Goal: Information Seeking & Learning: Find specific fact

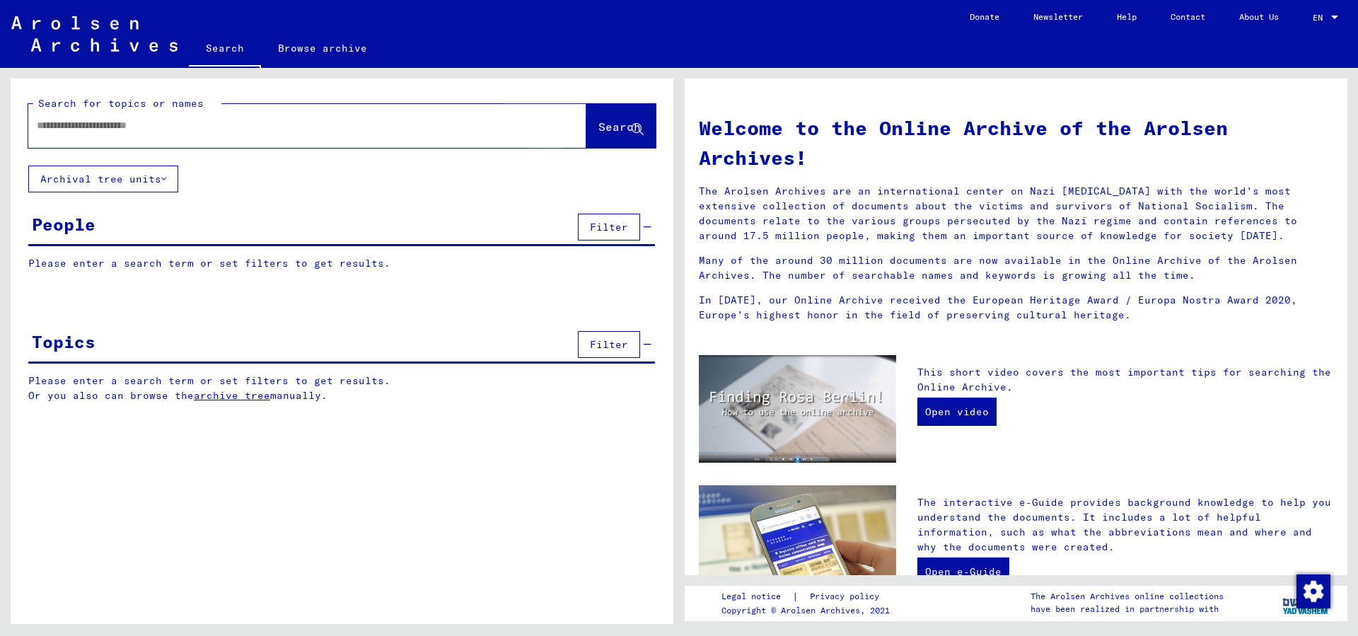
click at [603, 127] on span "Search" at bounding box center [620, 127] width 42 height 14
click at [371, 125] on input "text" at bounding box center [290, 125] width 507 height 15
type input "**********"
click at [631, 125] on span "Search" at bounding box center [620, 127] width 42 height 14
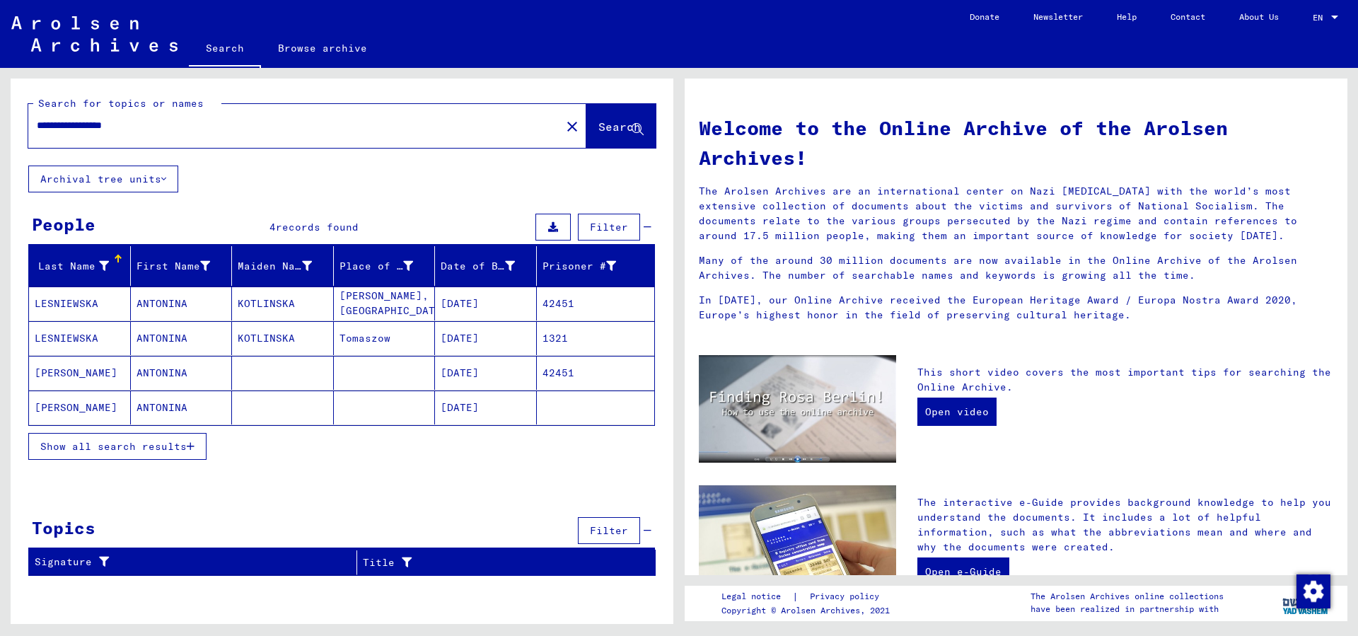
click at [154, 301] on mat-cell "ANTONINA" at bounding box center [182, 304] width 102 height 34
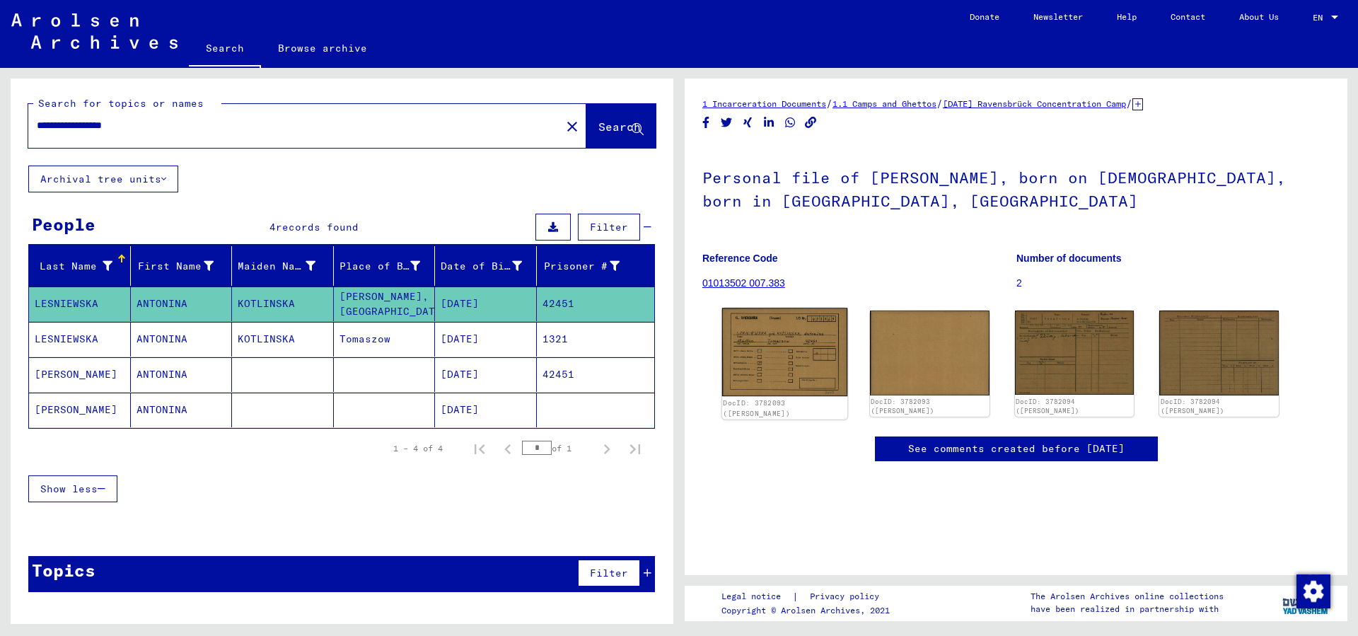
click at [782, 361] on img at bounding box center [784, 352] width 125 height 88
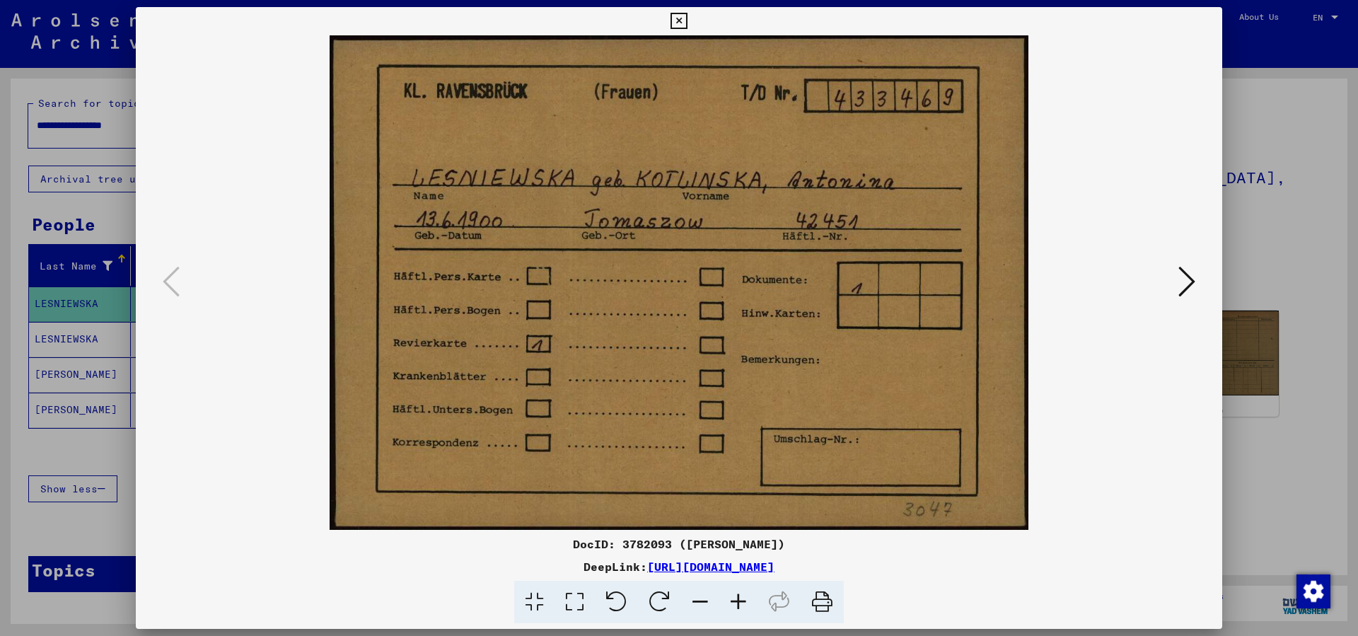
click at [1193, 282] on icon at bounding box center [1187, 282] width 17 height 34
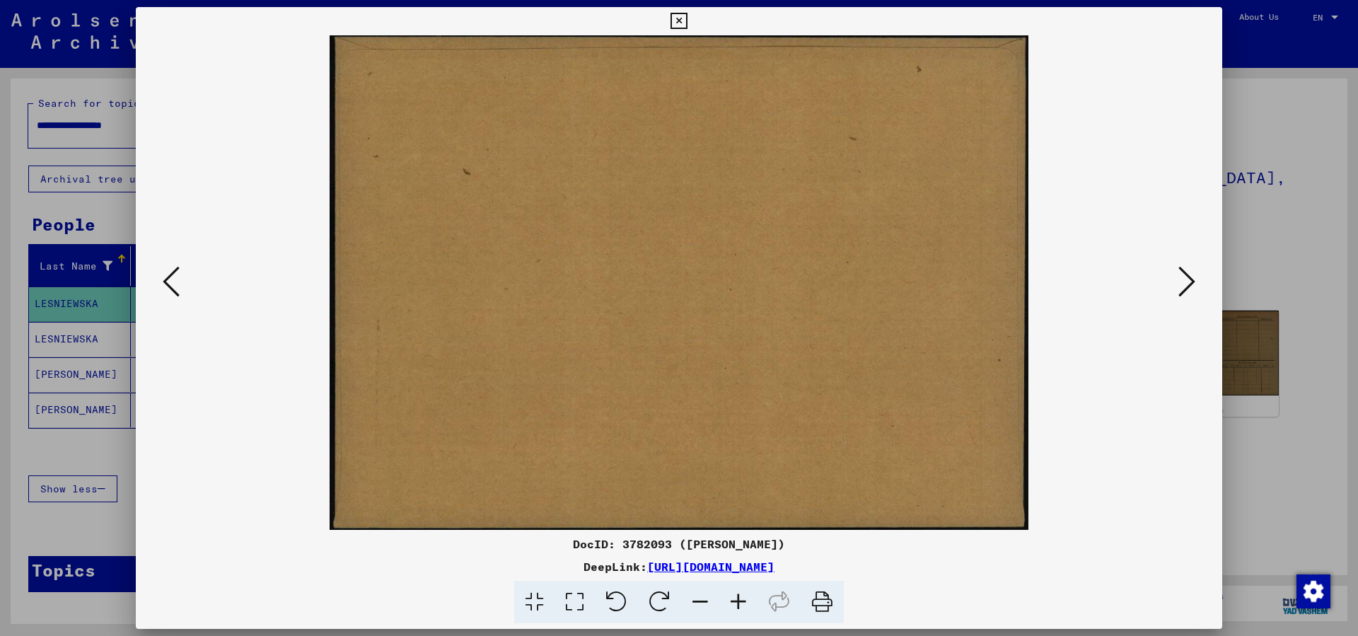
click at [1193, 282] on icon at bounding box center [1187, 282] width 17 height 34
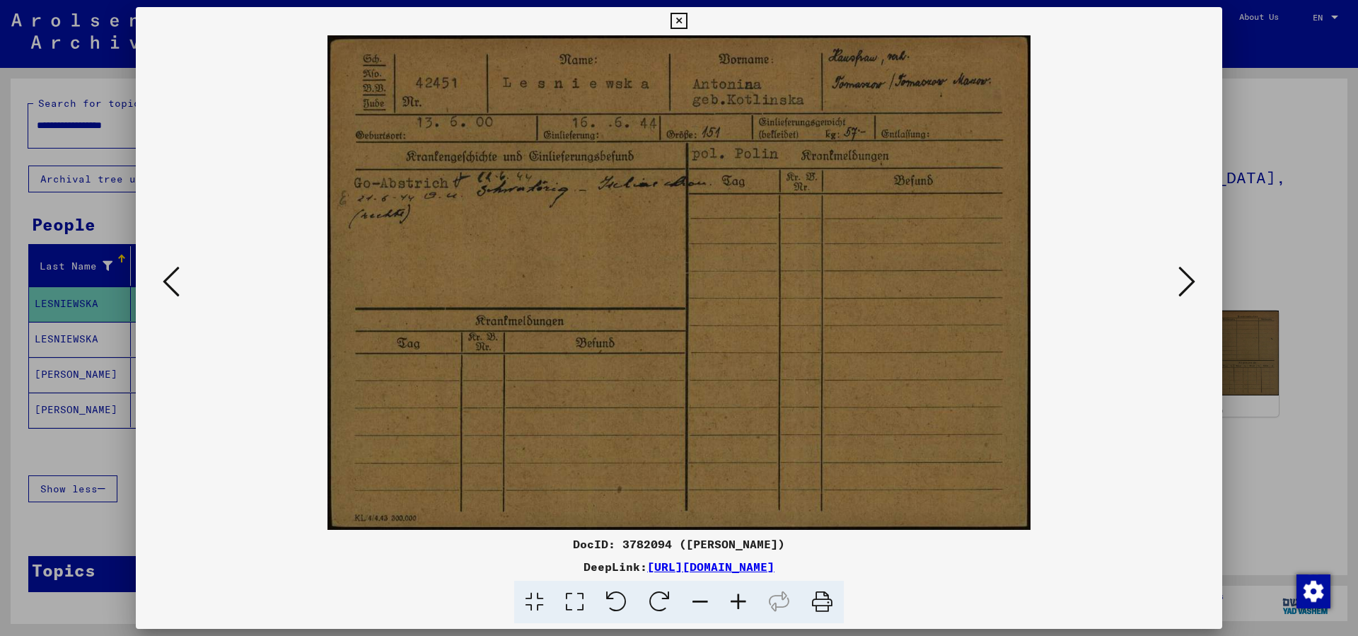
click at [1193, 282] on icon at bounding box center [1187, 282] width 17 height 34
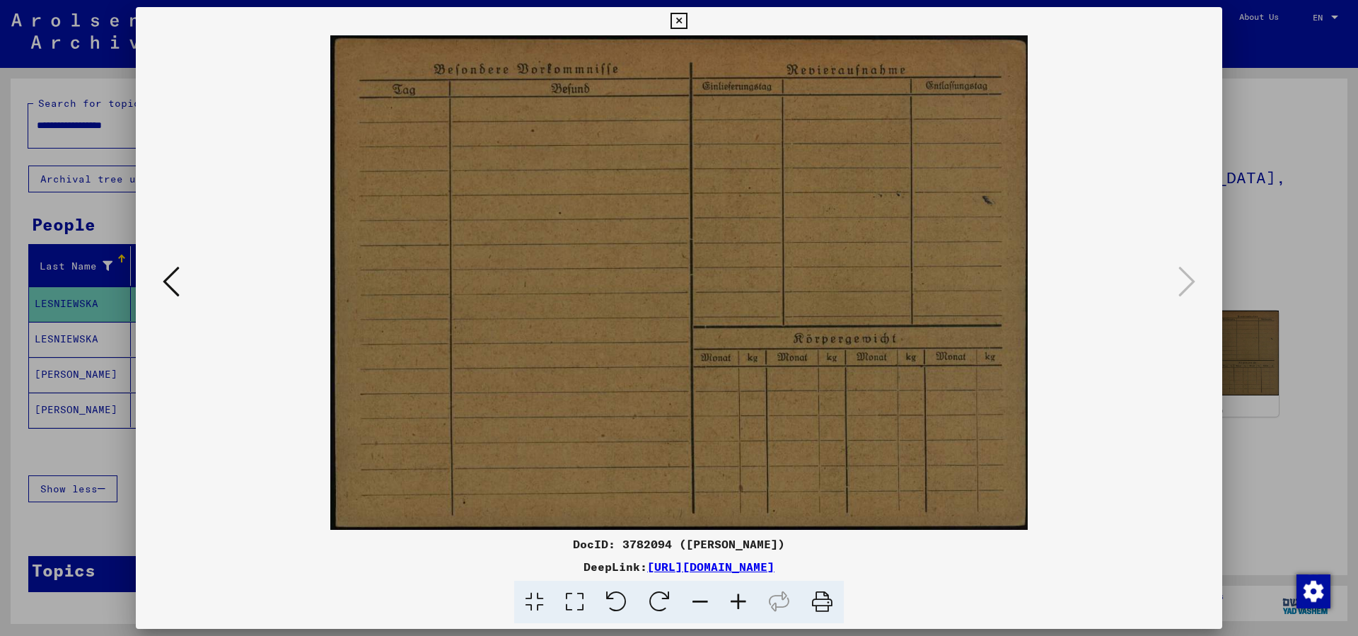
click at [687, 22] on icon at bounding box center [679, 21] width 16 height 17
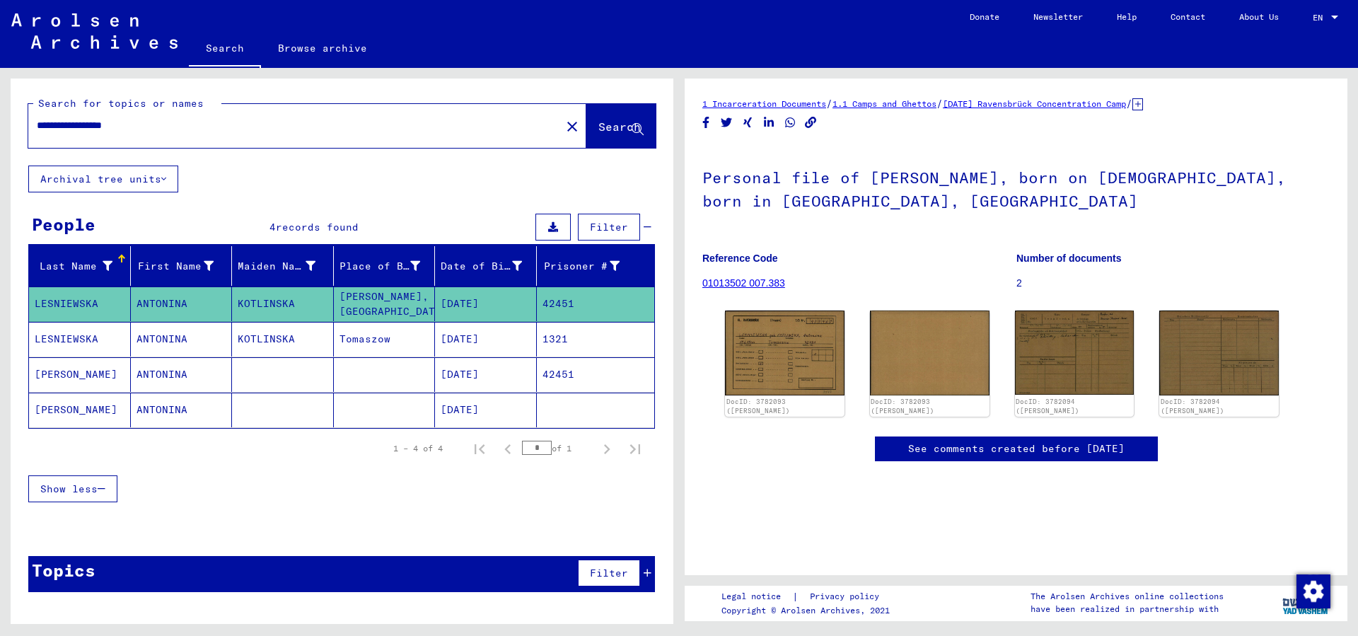
click at [160, 340] on mat-cell "ANTONINA" at bounding box center [182, 339] width 102 height 35
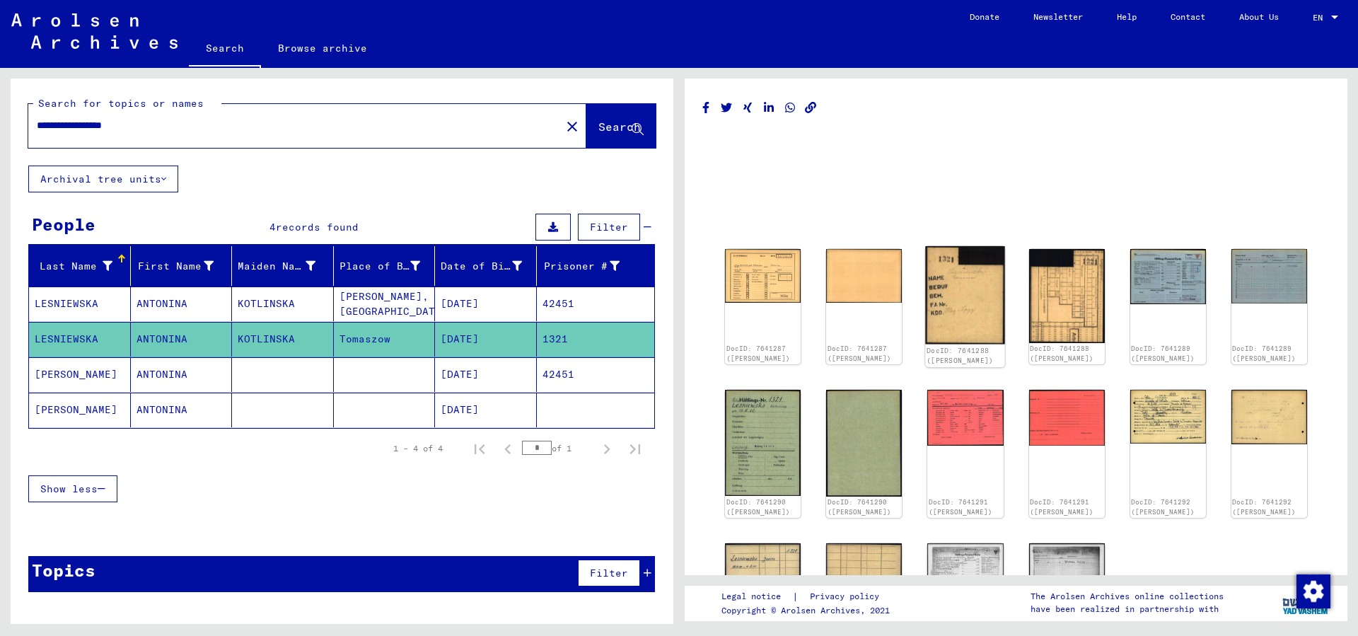
click at [956, 284] on img at bounding box center [966, 295] width 80 height 98
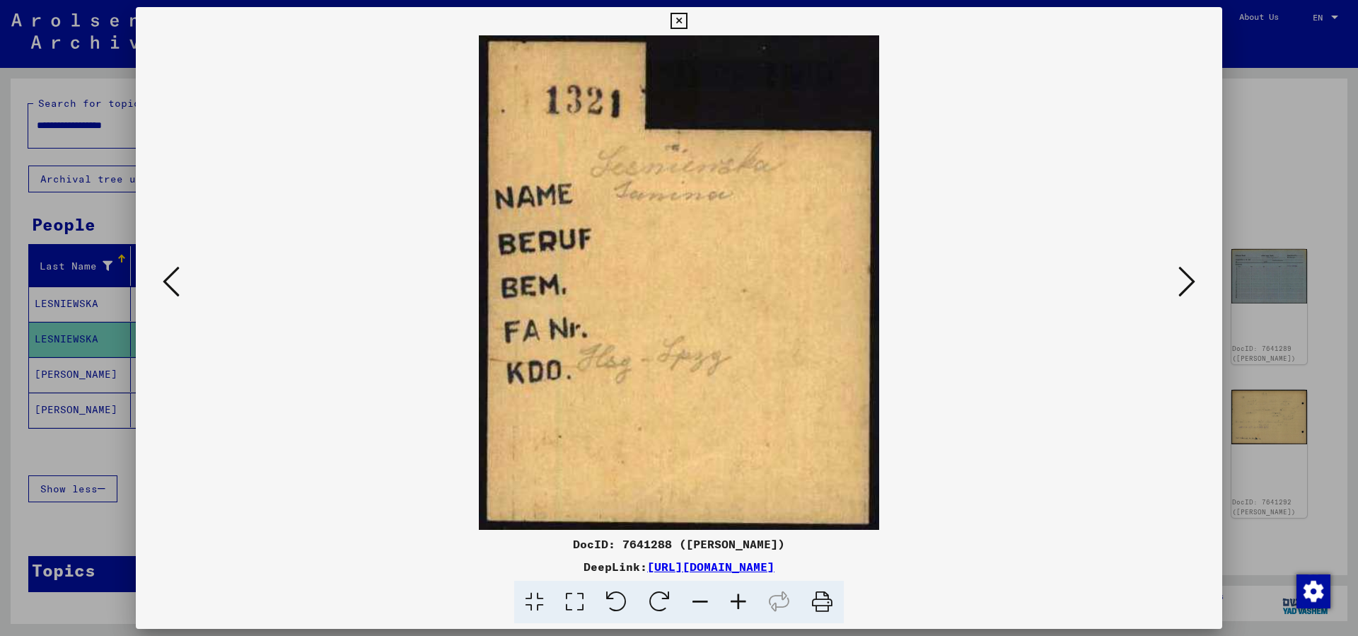
click at [1184, 274] on icon at bounding box center [1187, 282] width 17 height 34
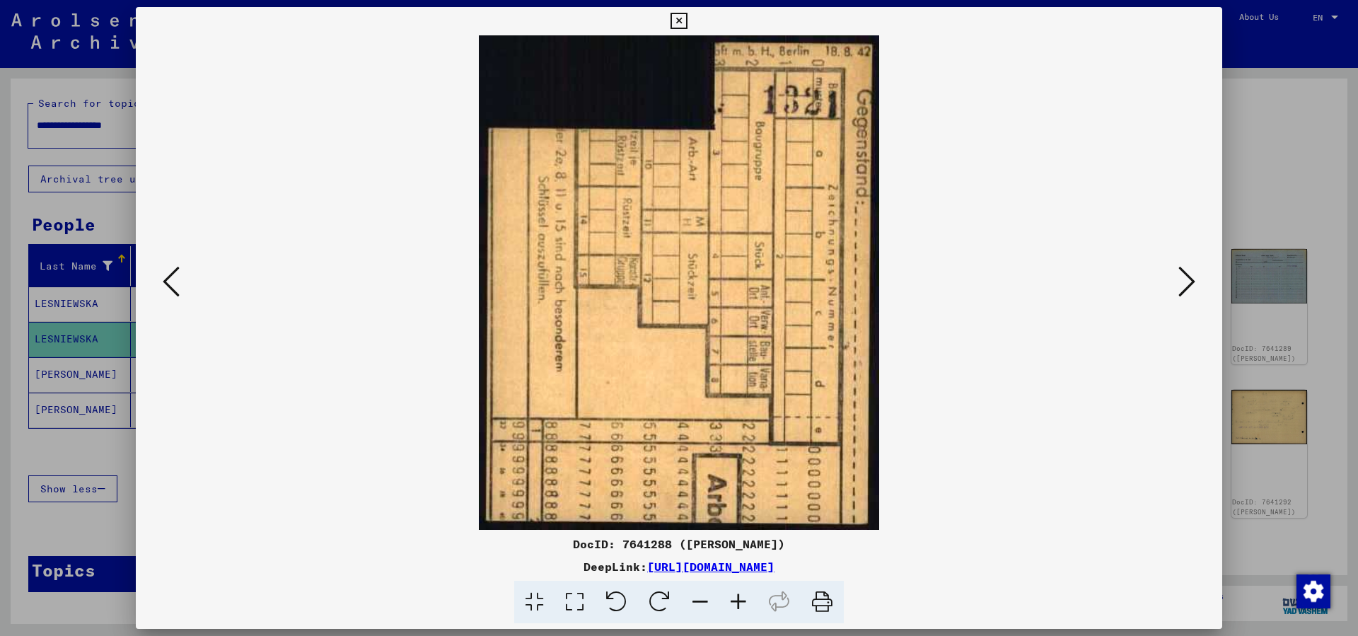
click at [1184, 274] on icon at bounding box center [1187, 282] width 17 height 34
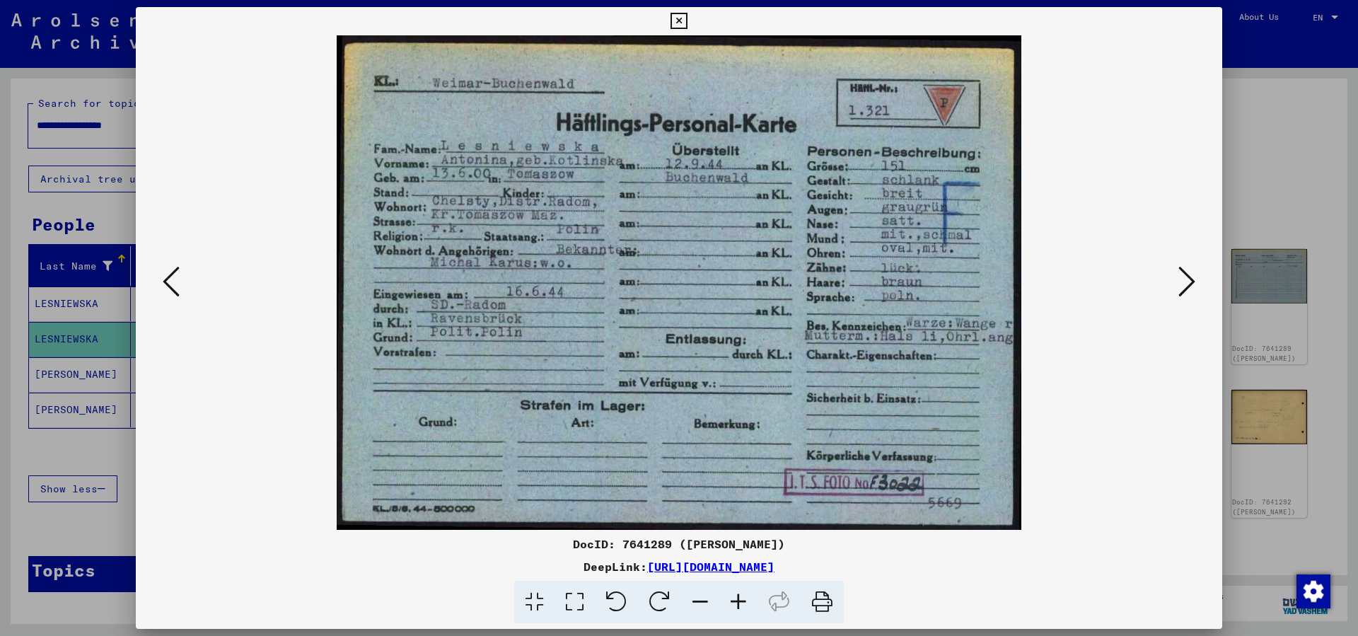
click at [739, 601] on icon at bounding box center [738, 602] width 38 height 43
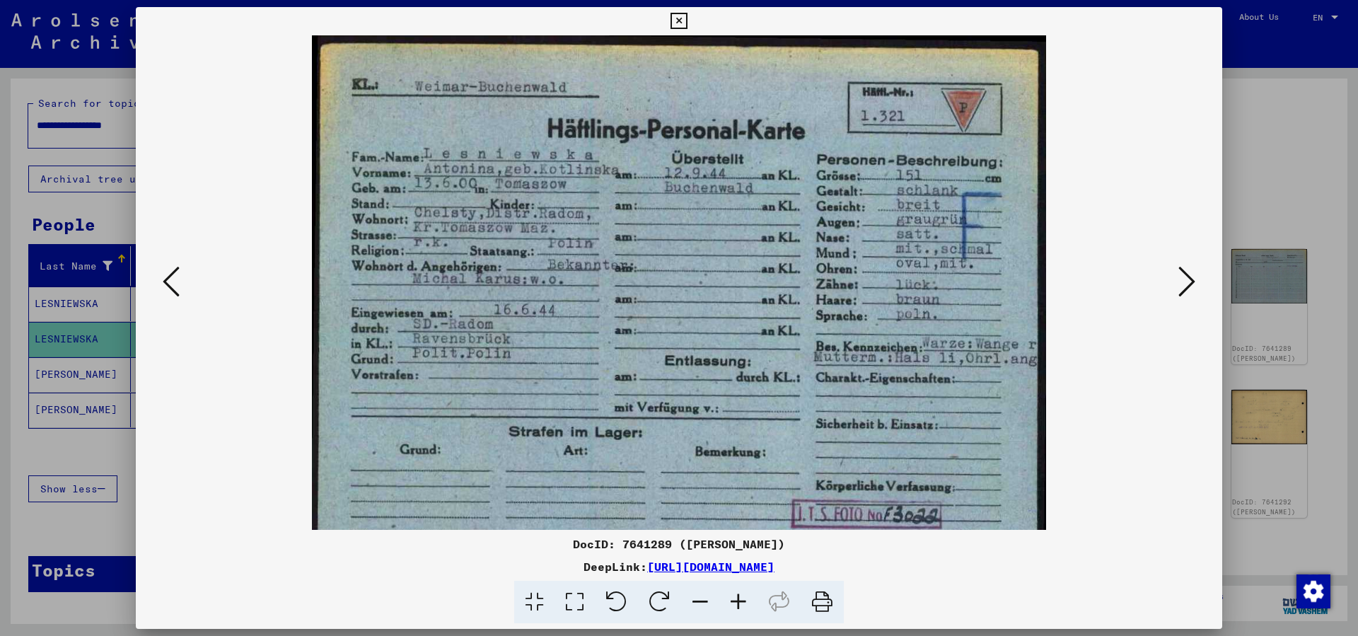
click at [740, 602] on icon at bounding box center [738, 602] width 38 height 43
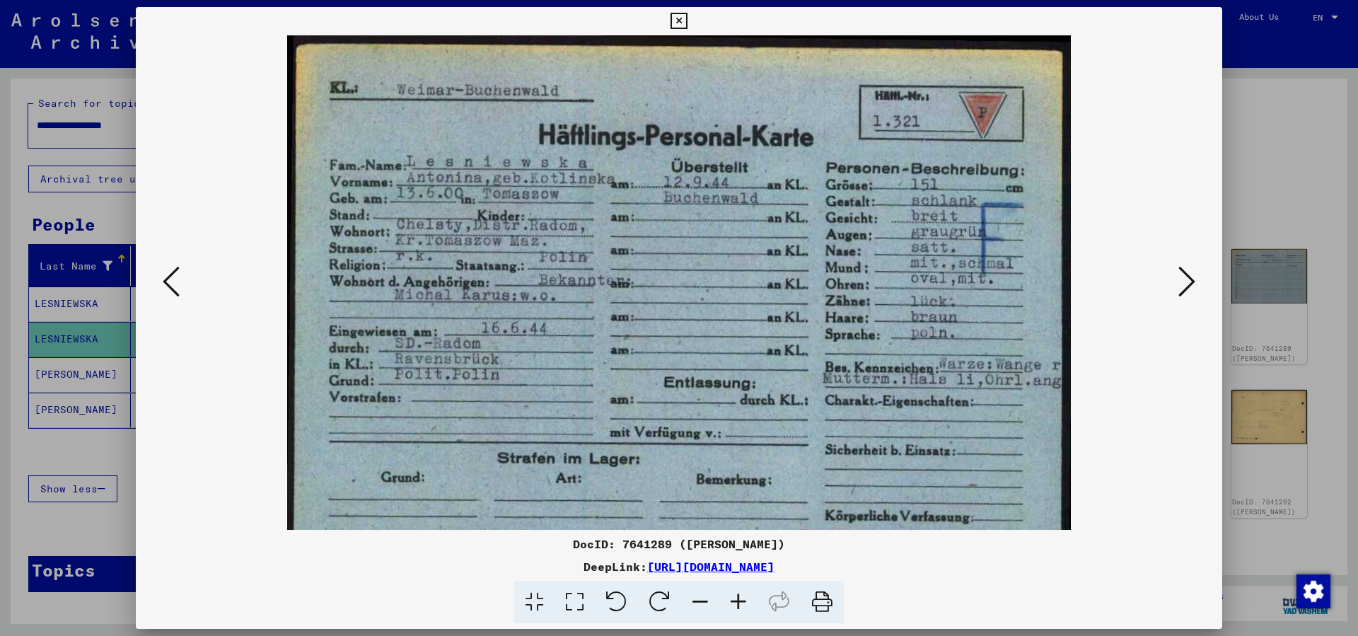
click at [1181, 284] on icon at bounding box center [1187, 282] width 17 height 34
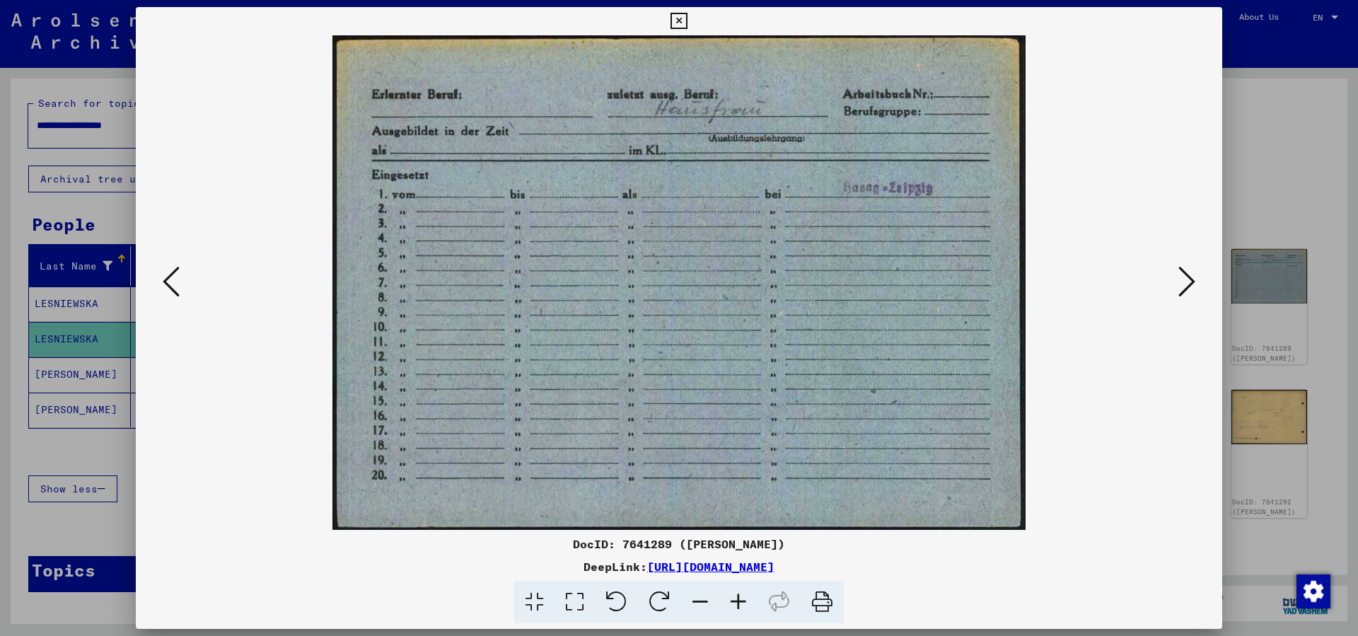
click at [1179, 285] on button at bounding box center [1186, 282] width 25 height 40
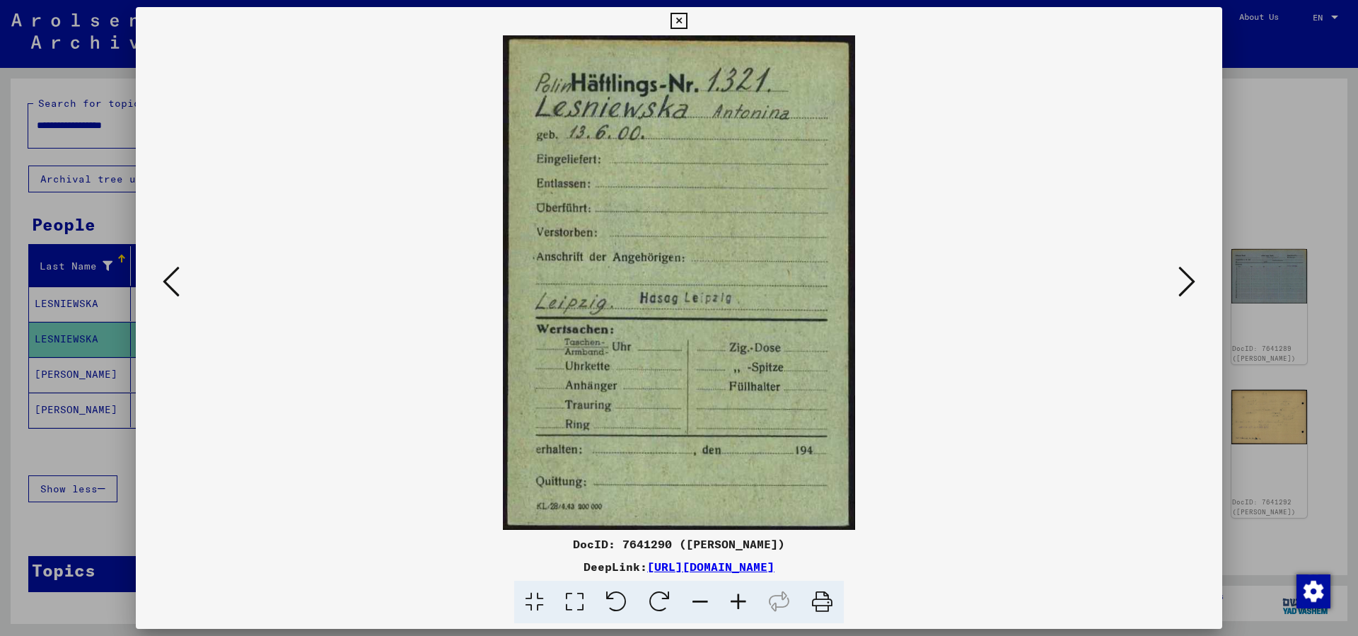
click at [1177, 286] on button at bounding box center [1186, 282] width 25 height 40
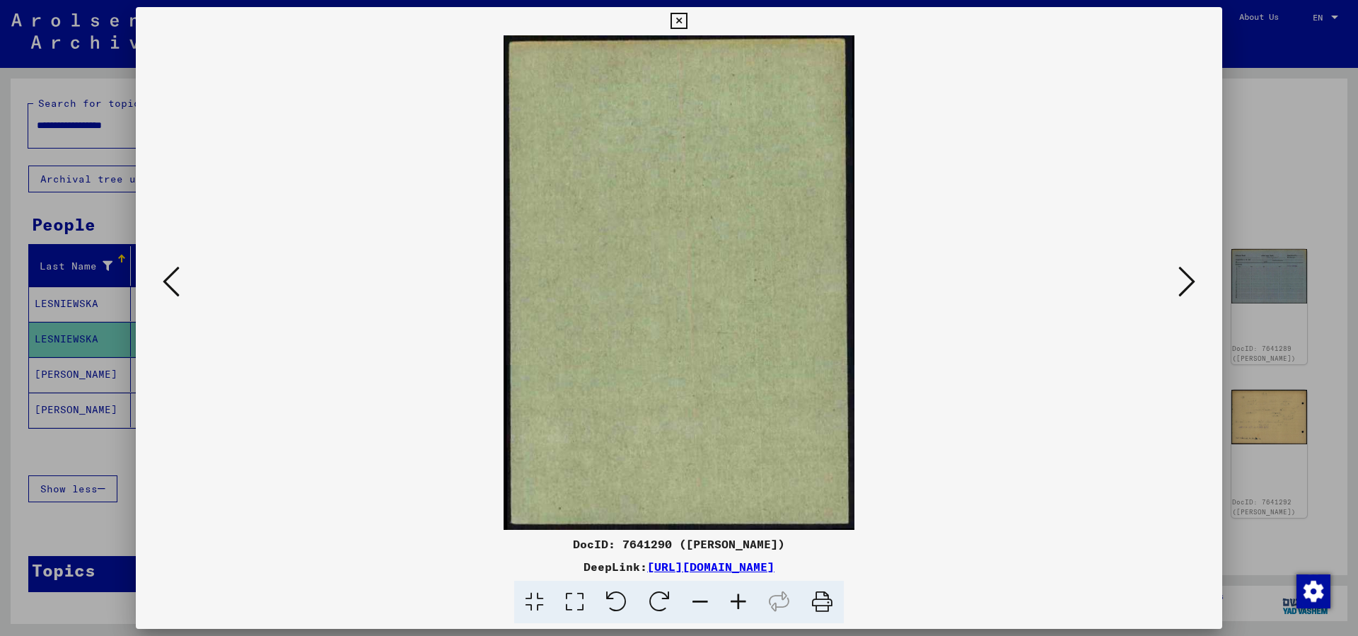
click at [1177, 286] on button at bounding box center [1186, 282] width 25 height 40
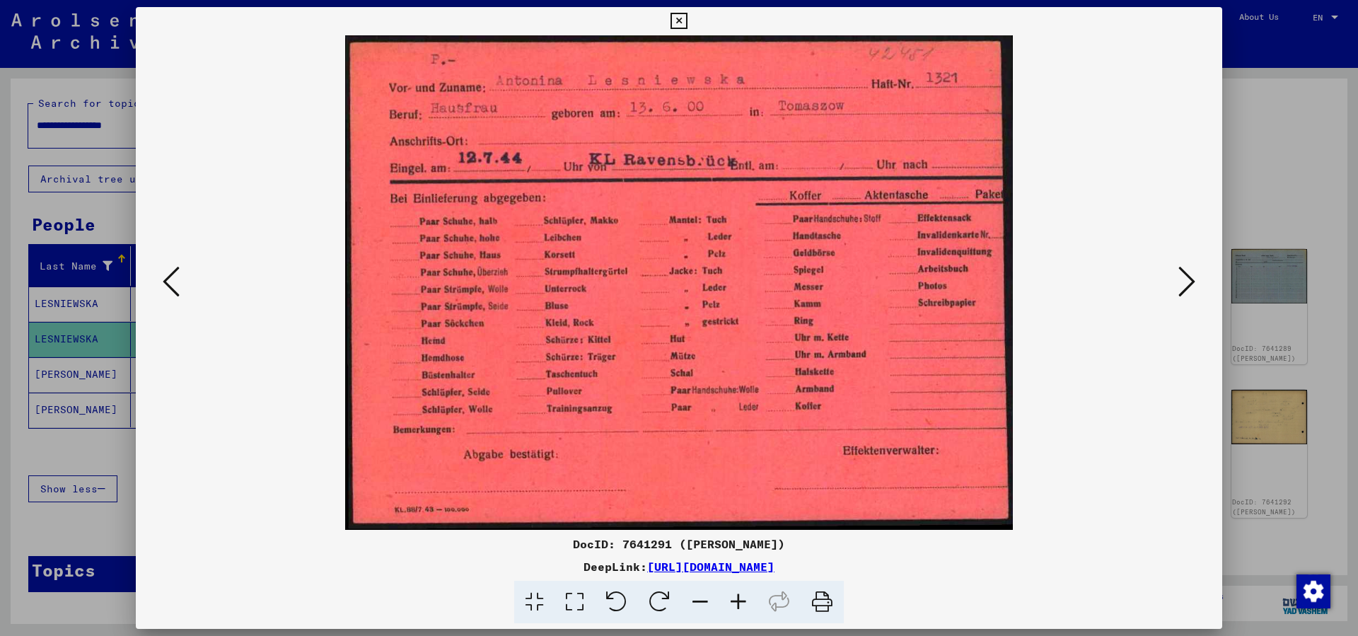
click at [1184, 287] on icon at bounding box center [1187, 282] width 17 height 34
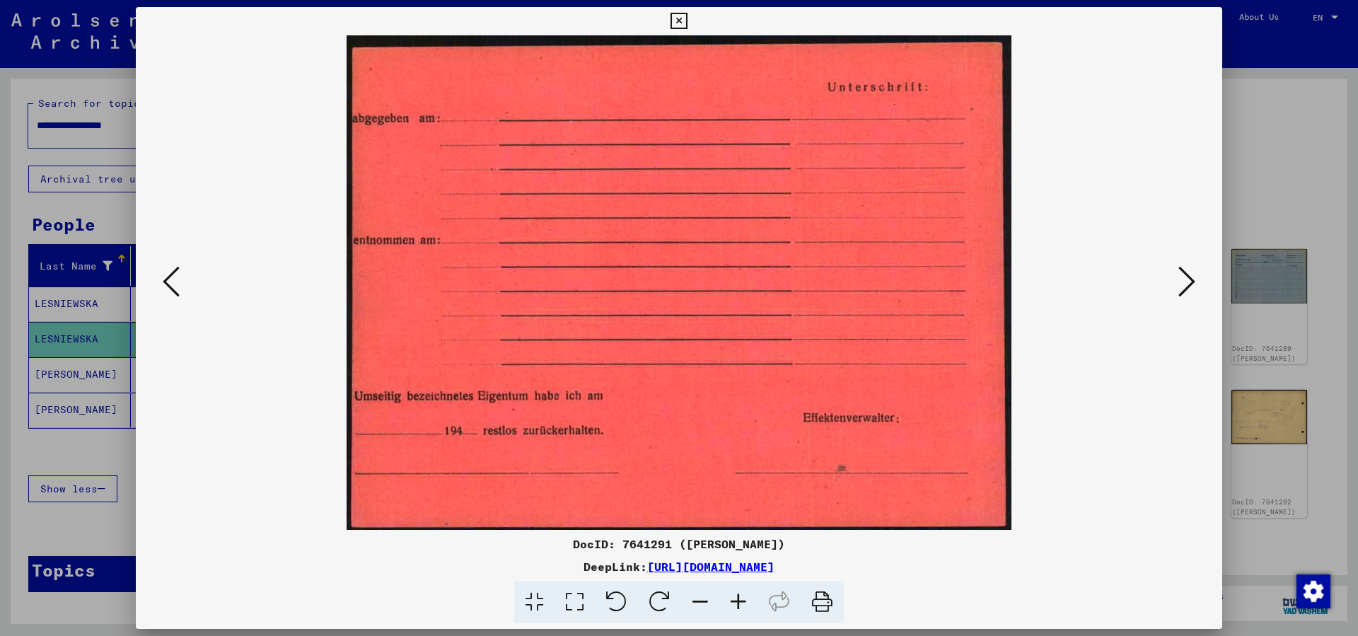
click at [1184, 287] on icon at bounding box center [1187, 282] width 17 height 34
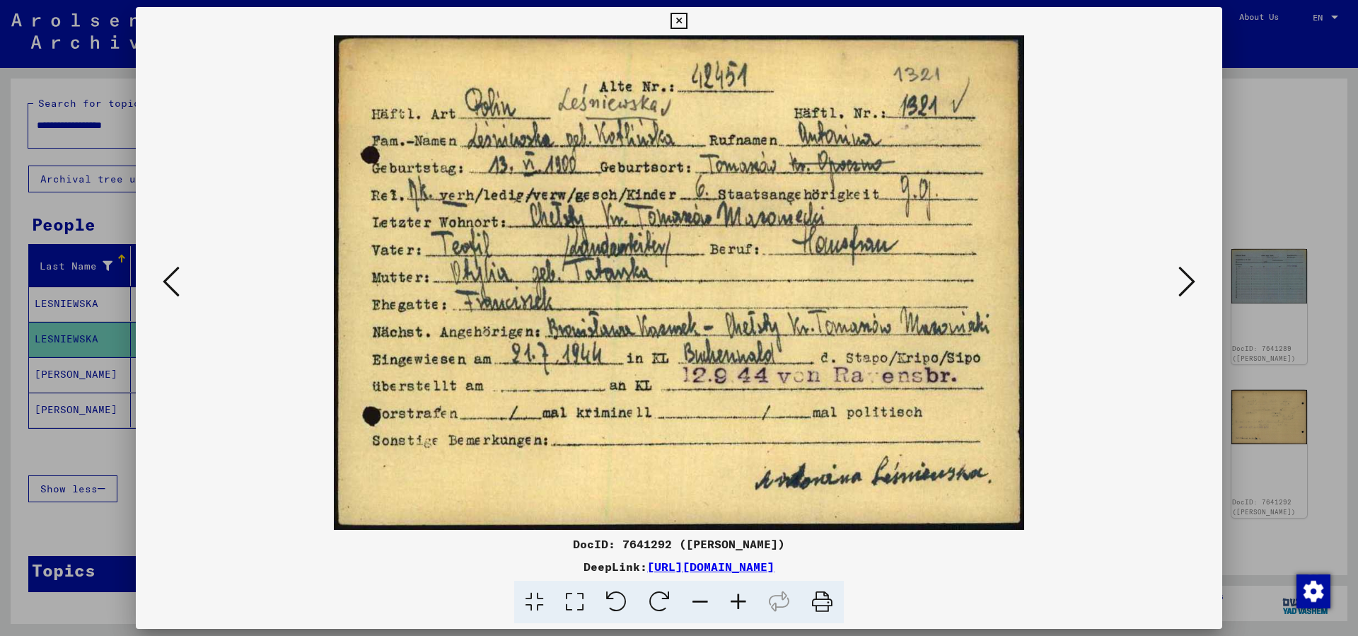
click at [1190, 279] on icon at bounding box center [1187, 282] width 17 height 34
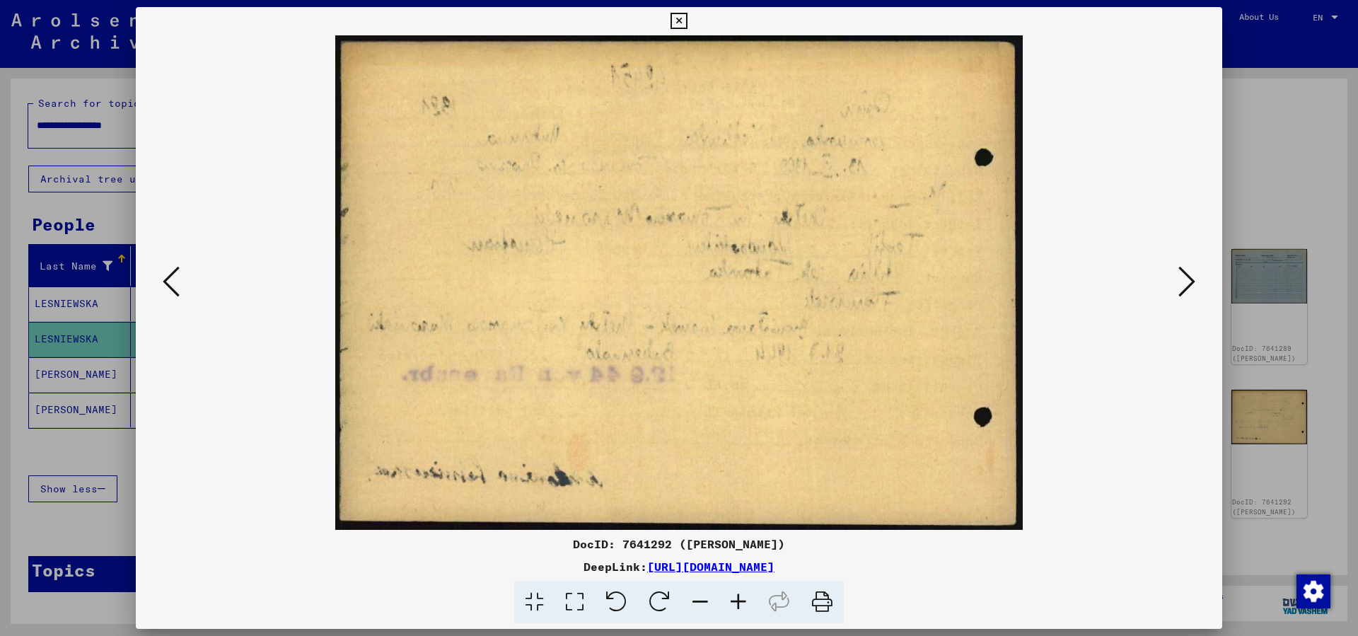
click at [1190, 279] on icon at bounding box center [1187, 282] width 17 height 34
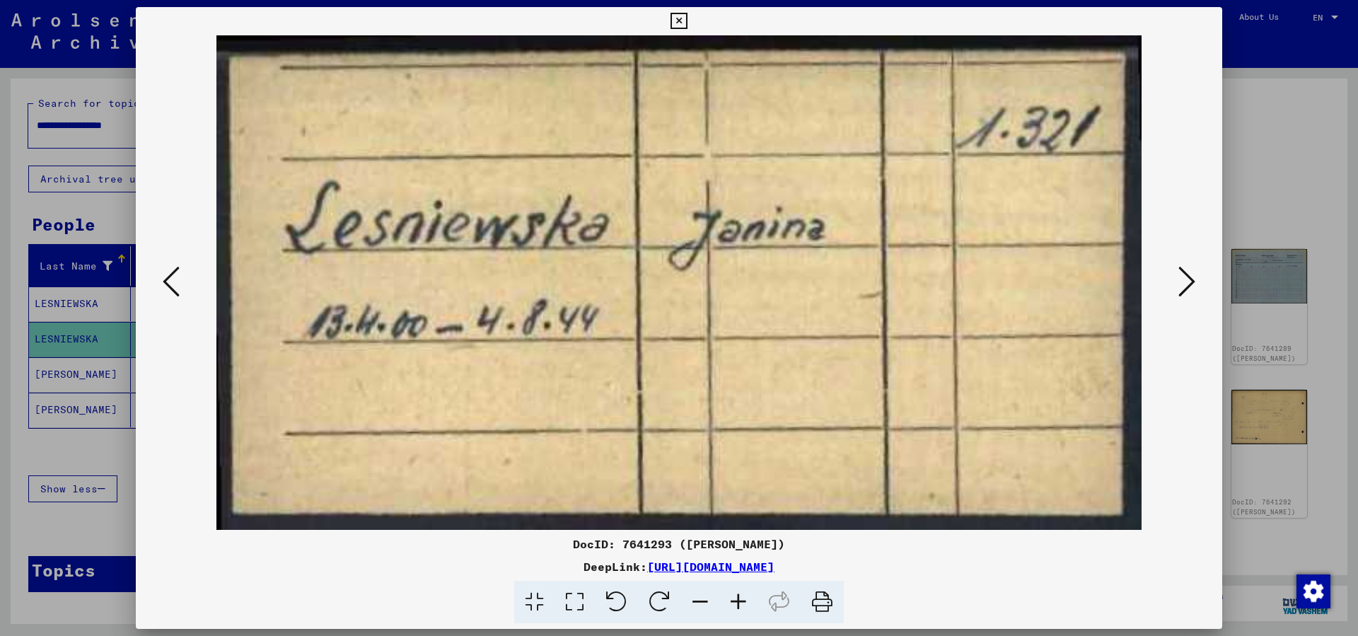
click at [1190, 279] on icon at bounding box center [1187, 282] width 17 height 34
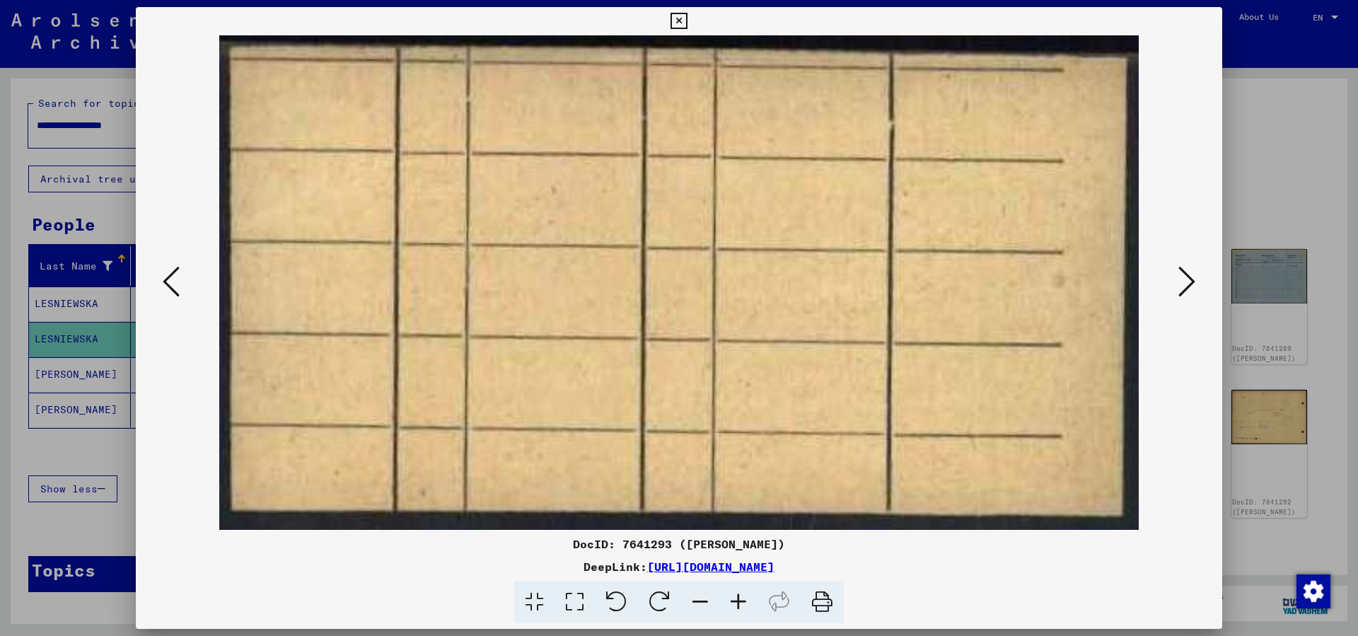
click at [1190, 279] on icon at bounding box center [1187, 282] width 17 height 34
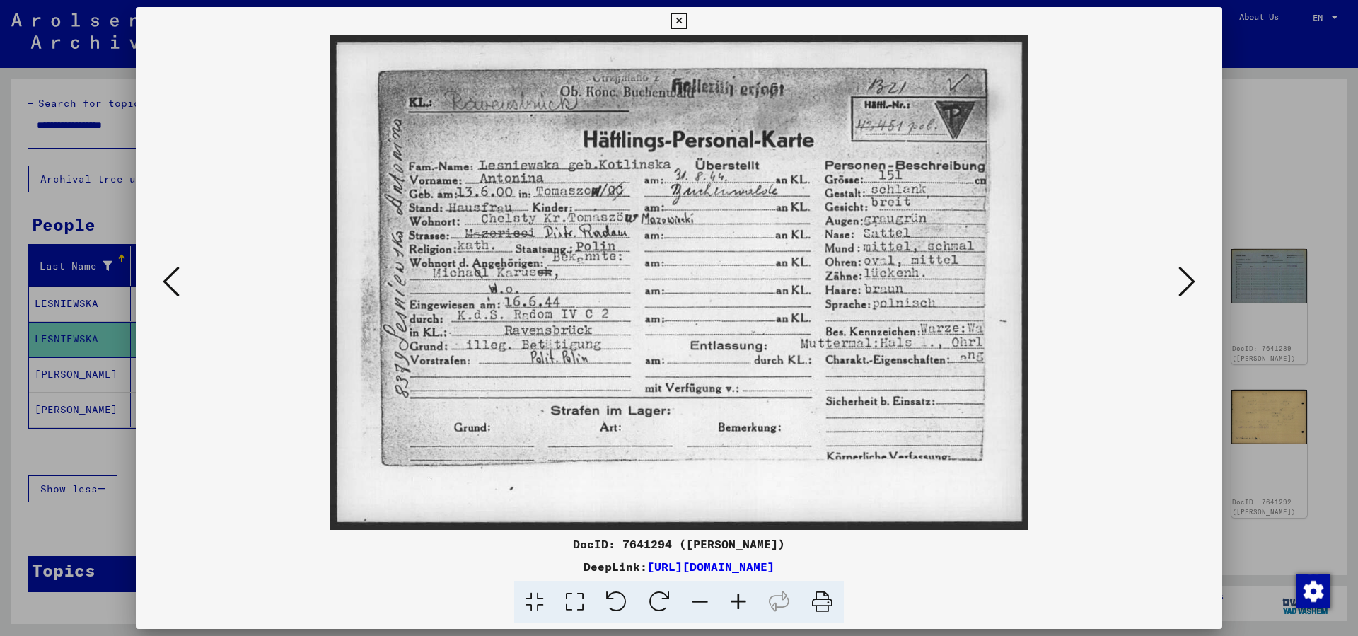
click at [1199, 282] on button at bounding box center [1186, 282] width 25 height 40
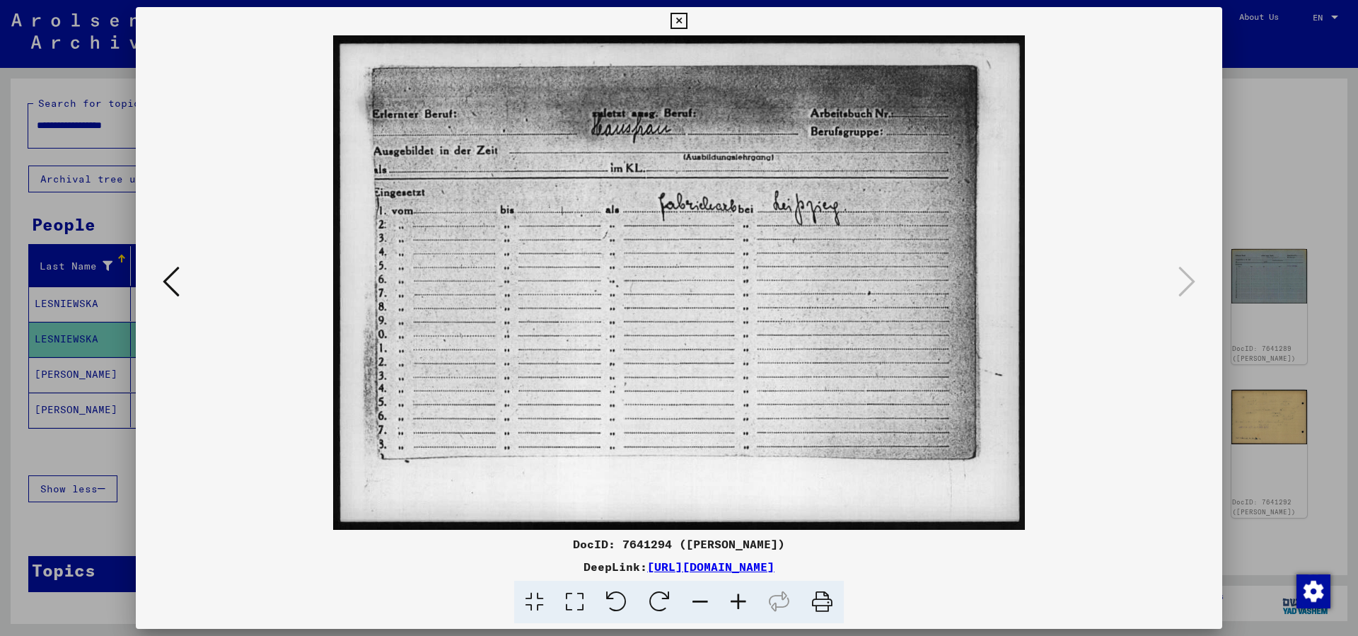
click at [687, 21] on icon at bounding box center [679, 21] width 16 height 17
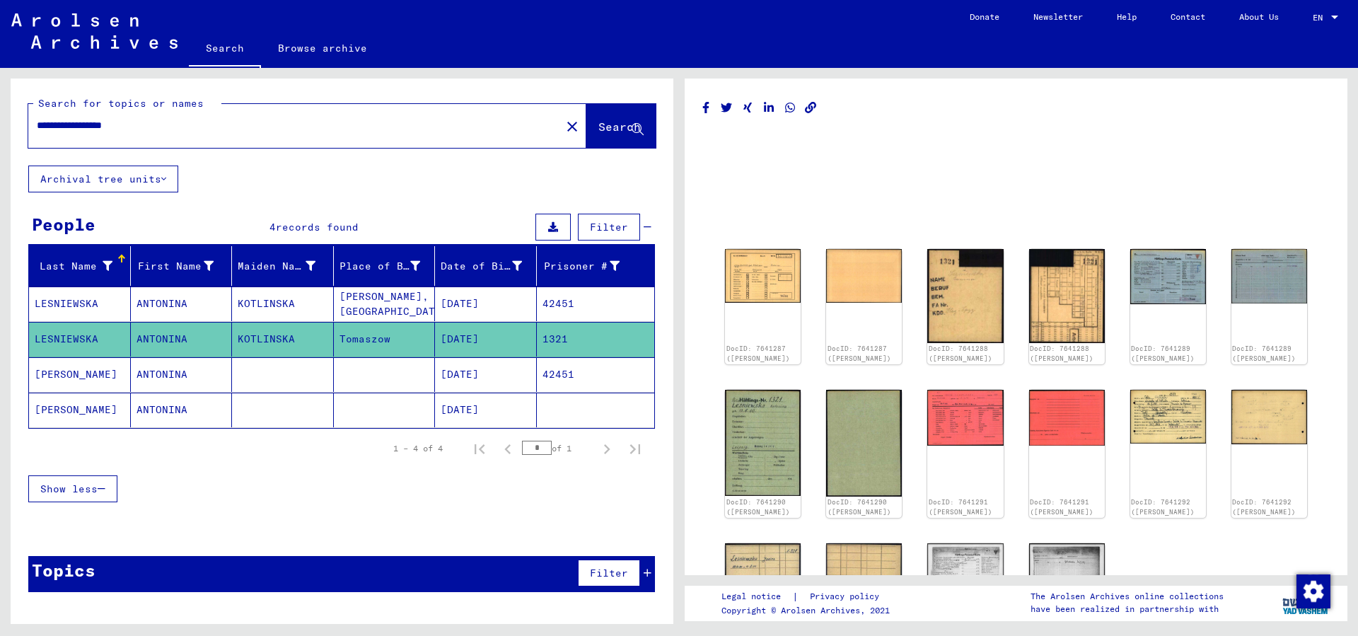
click at [155, 374] on mat-cell "ANTONINA" at bounding box center [182, 374] width 102 height 35
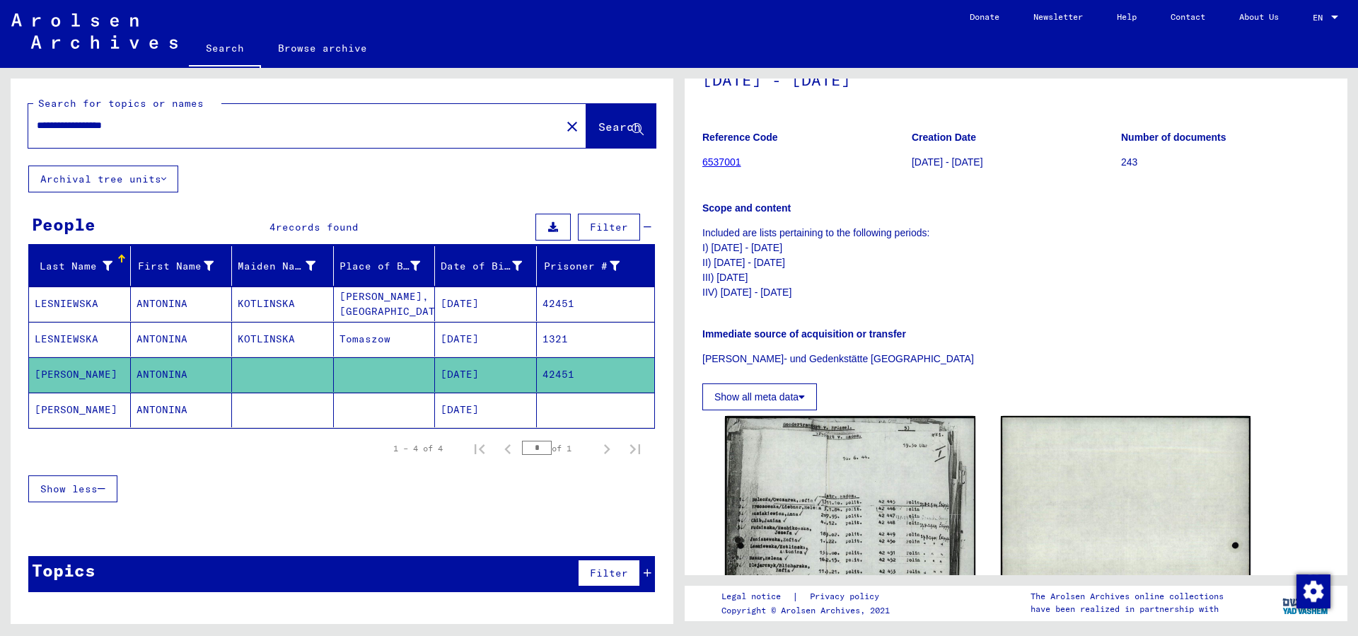
scroll to position [306, 0]
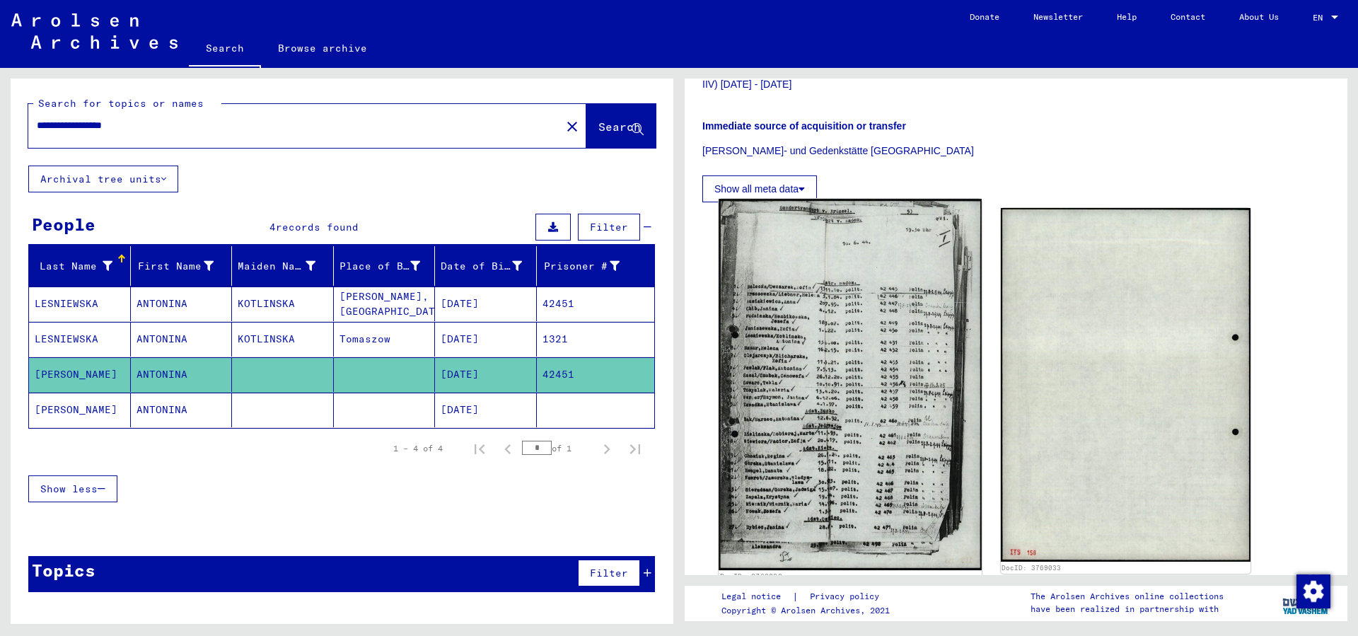
click at [826, 362] on img at bounding box center [850, 384] width 262 height 371
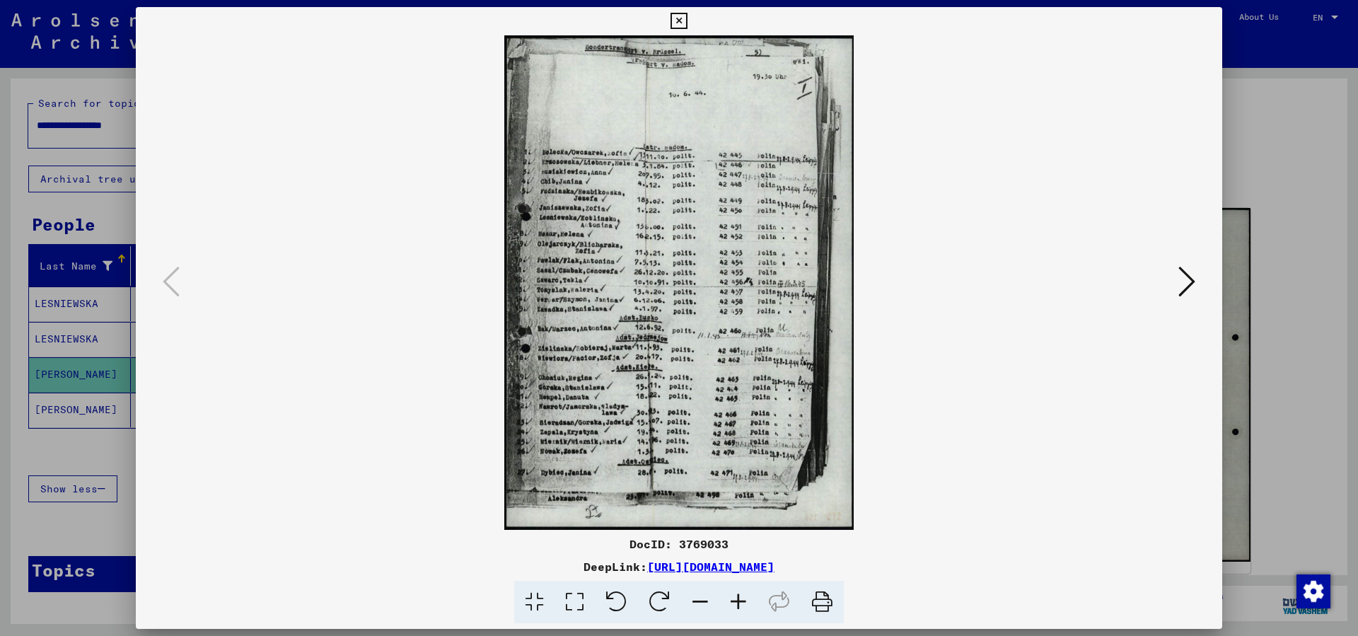
click at [740, 600] on icon at bounding box center [738, 602] width 38 height 43
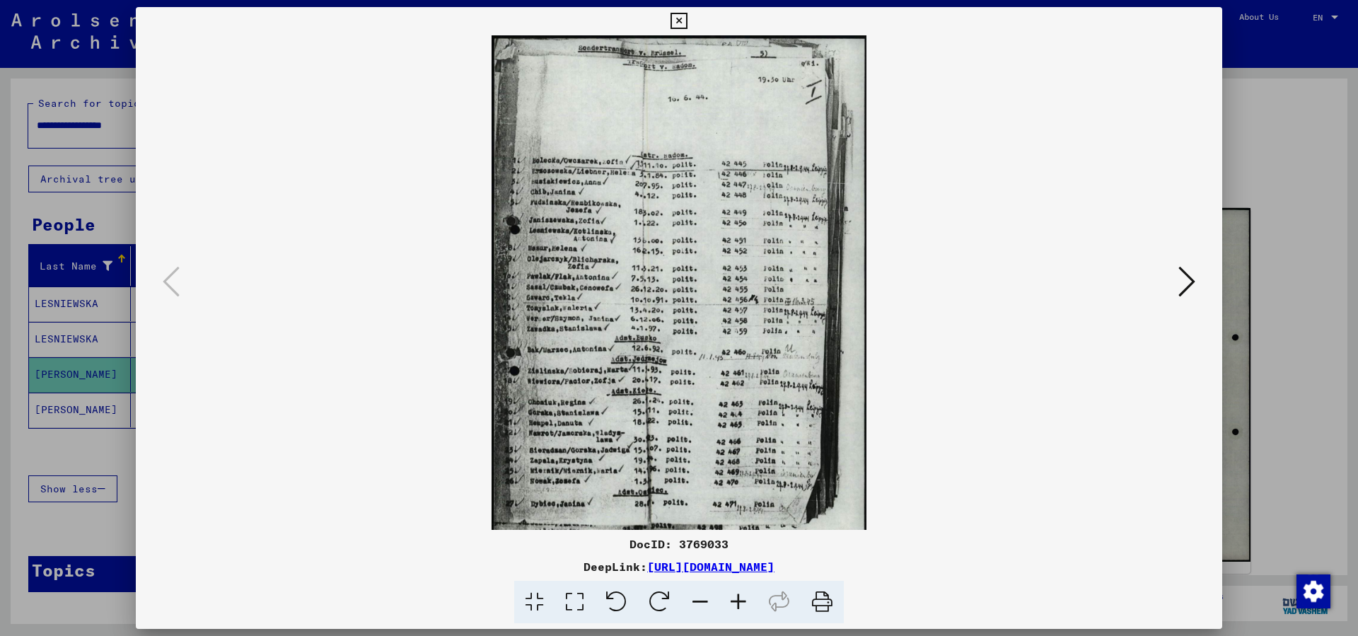
click at [740, 600] on icon at bounding box center [738, 602] width 38 height 43
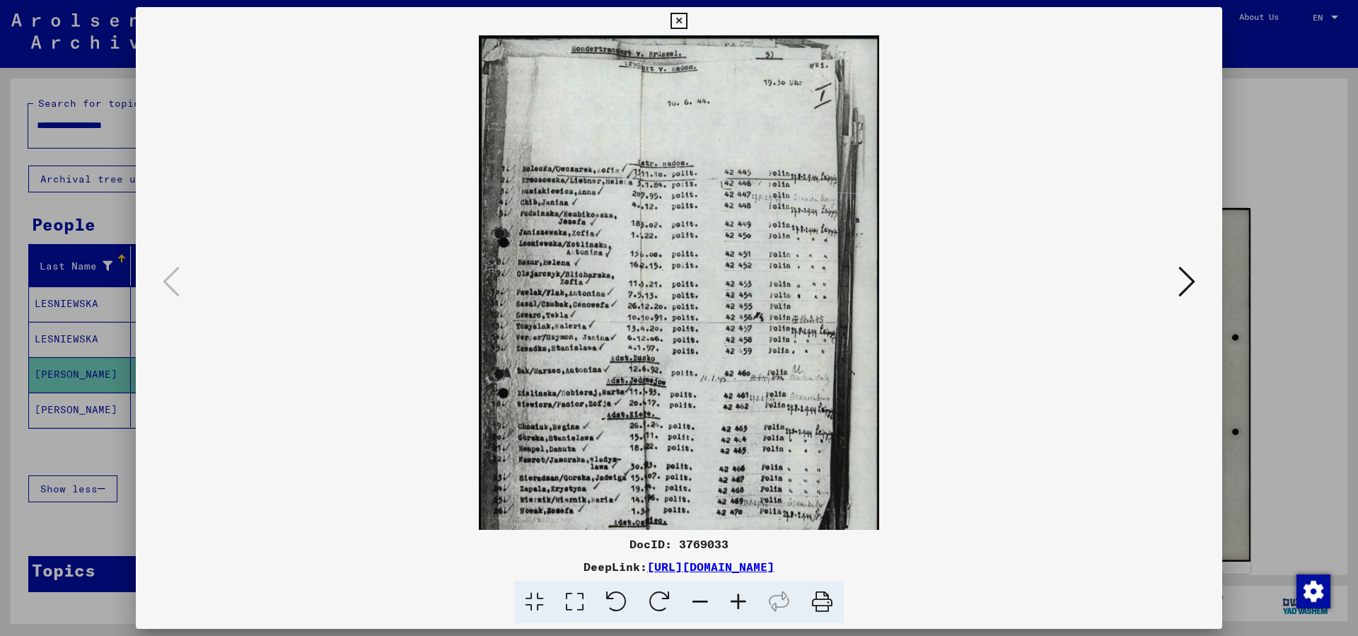
click at [740, 600] on icon at bounding box center [738, 602] width 38 height 43
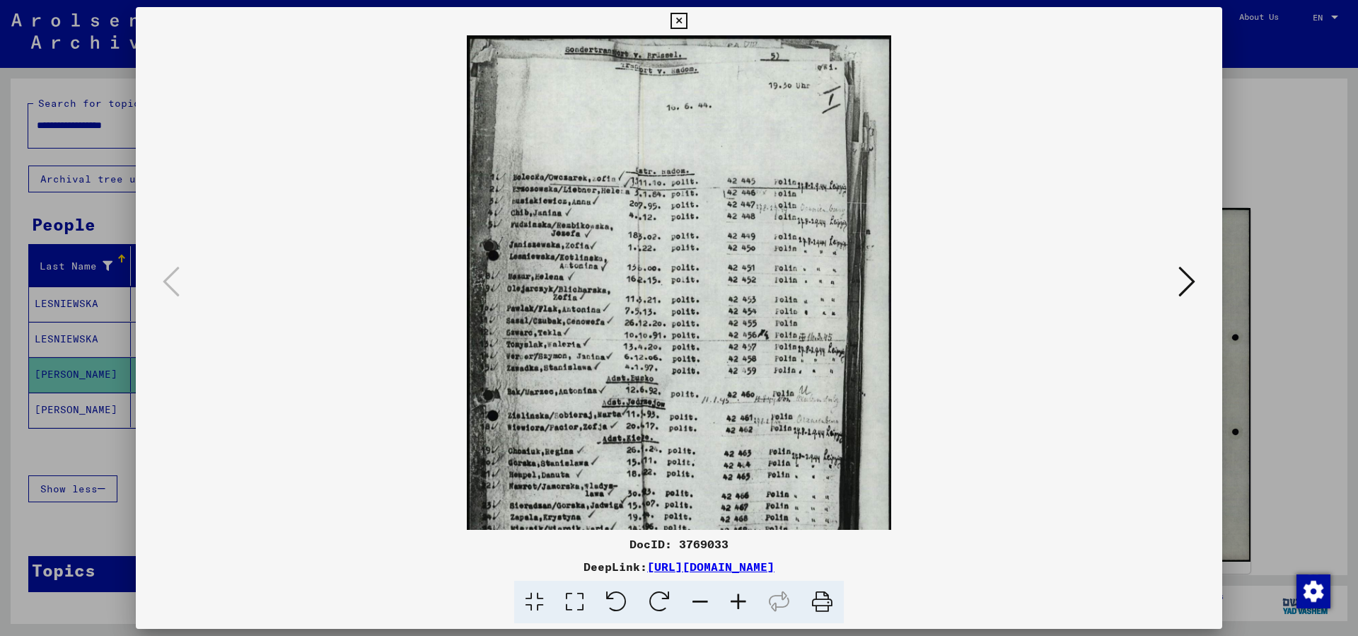
click at [740, 600] on icon at bounding box center [738, 602] width 38 height 43
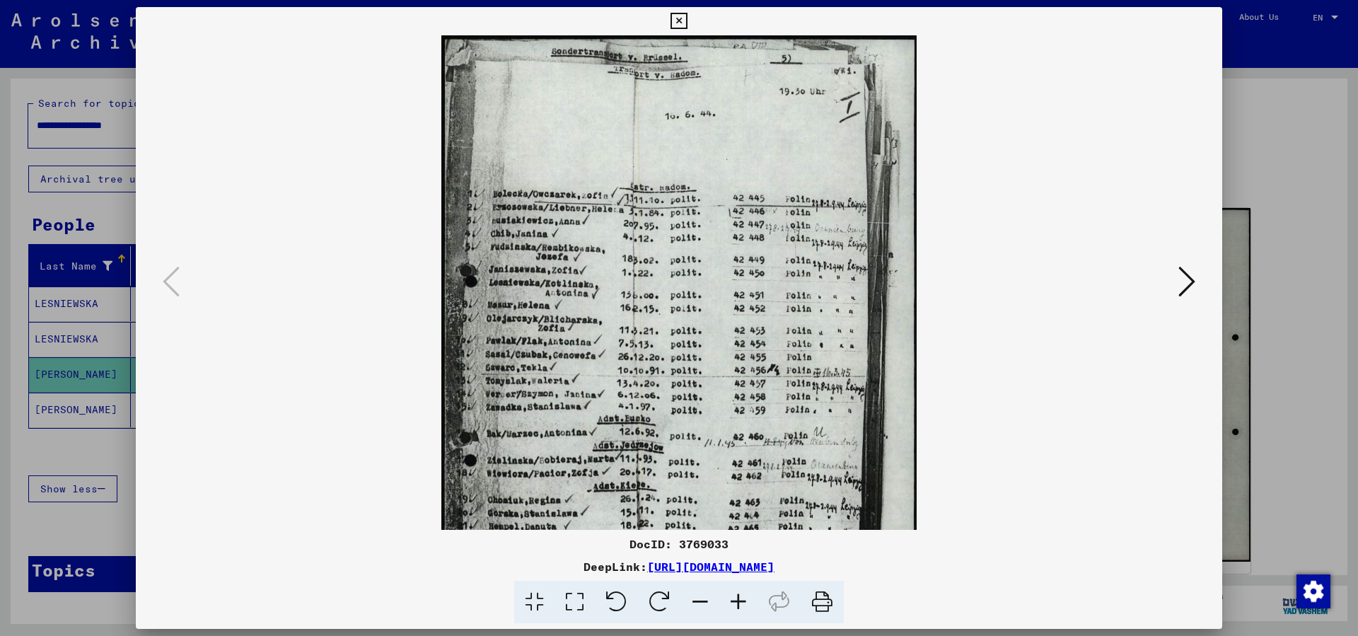
click at [740, 600] on icon at bounding box center [738, 602] width 38 height 43
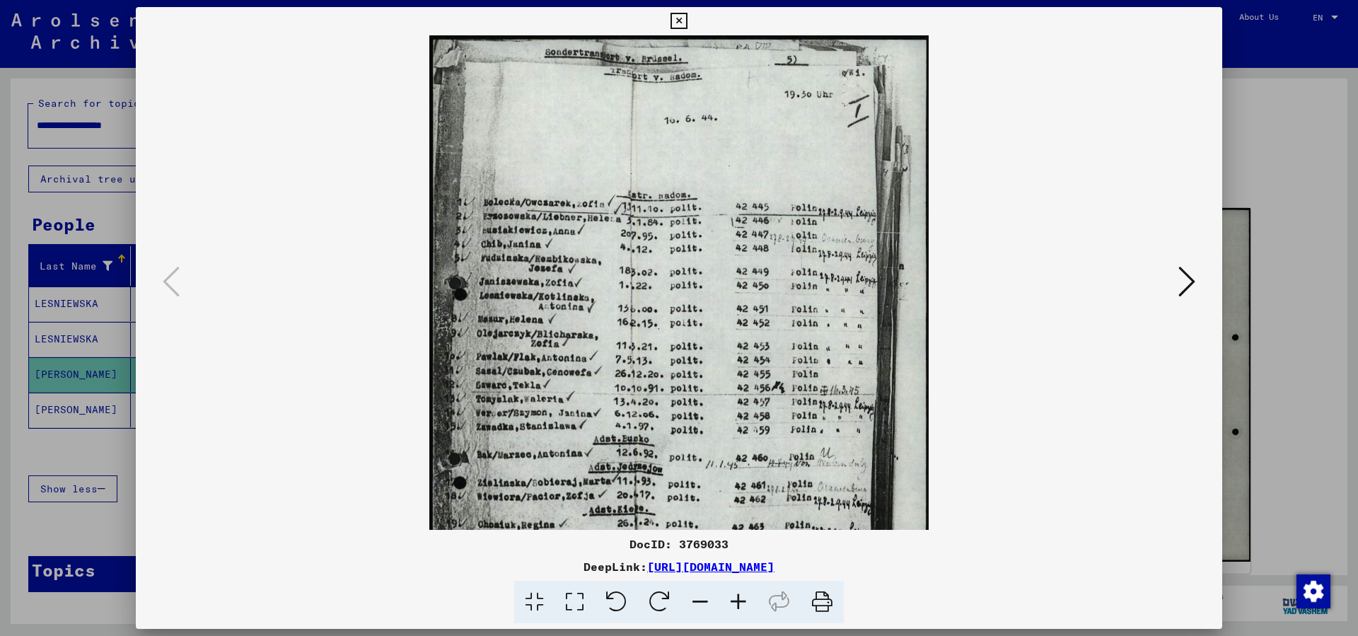
click at [740, 600] on icon at bounding box center [738, 602] width 38 height 43
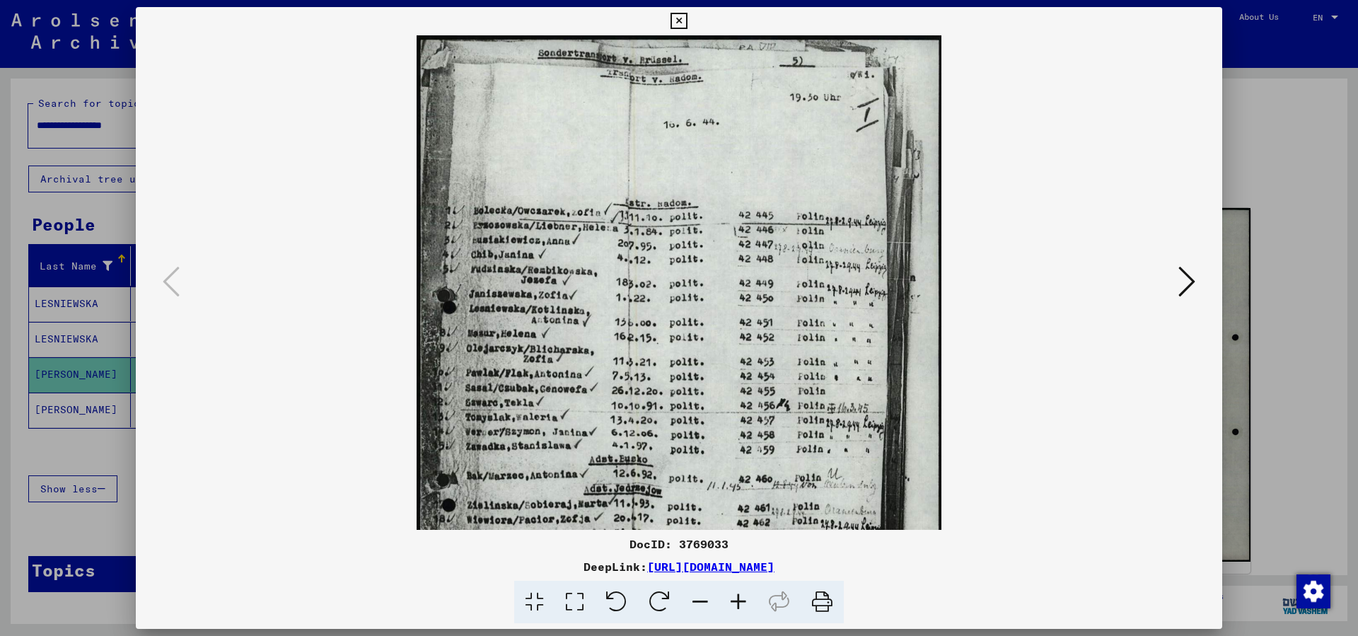
click at [740, 600] on icon at bounding box center [738, 602] width 38 height 43
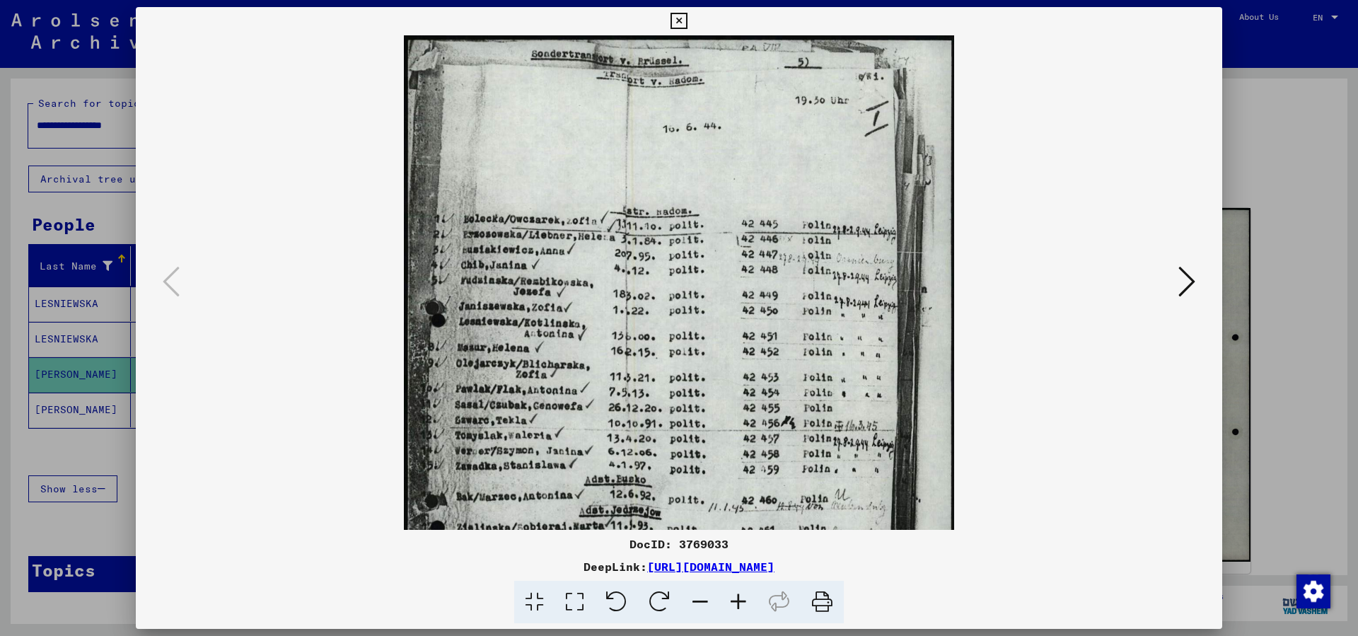
click at [740, 600] on icon at bounding box center [738, 602] width 38 height 43
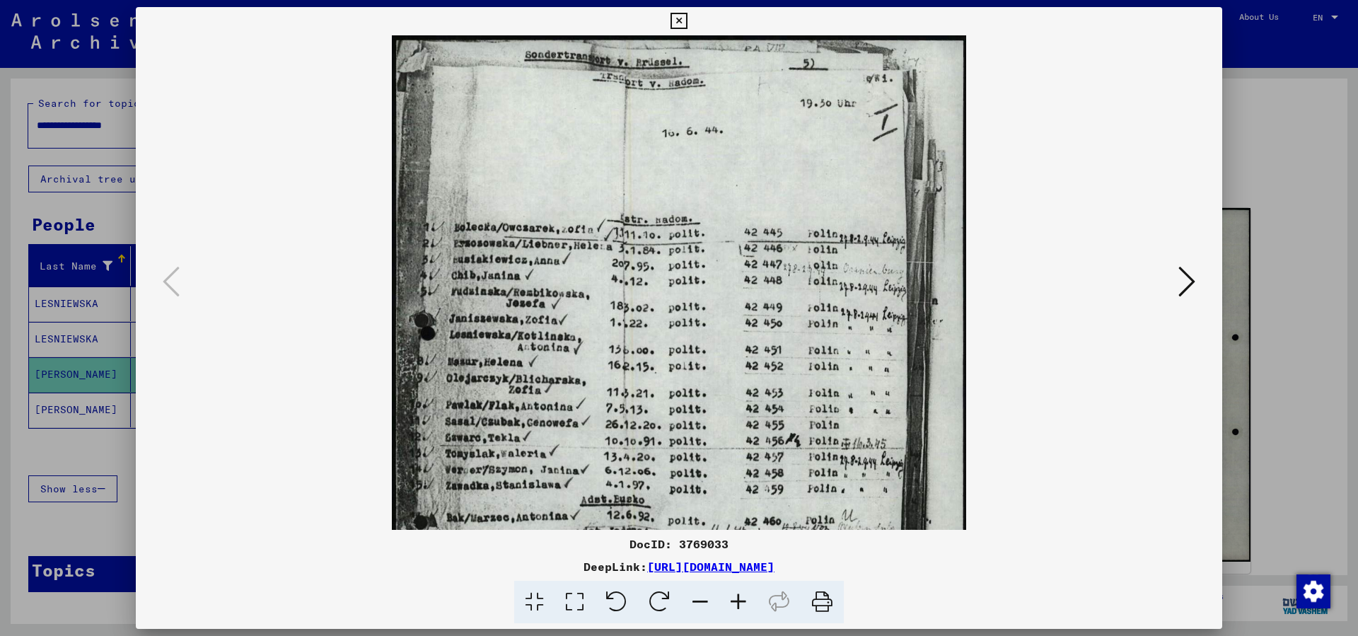
click at [741, 600] on icon at bounding box center [738, 602] width 38 height 43
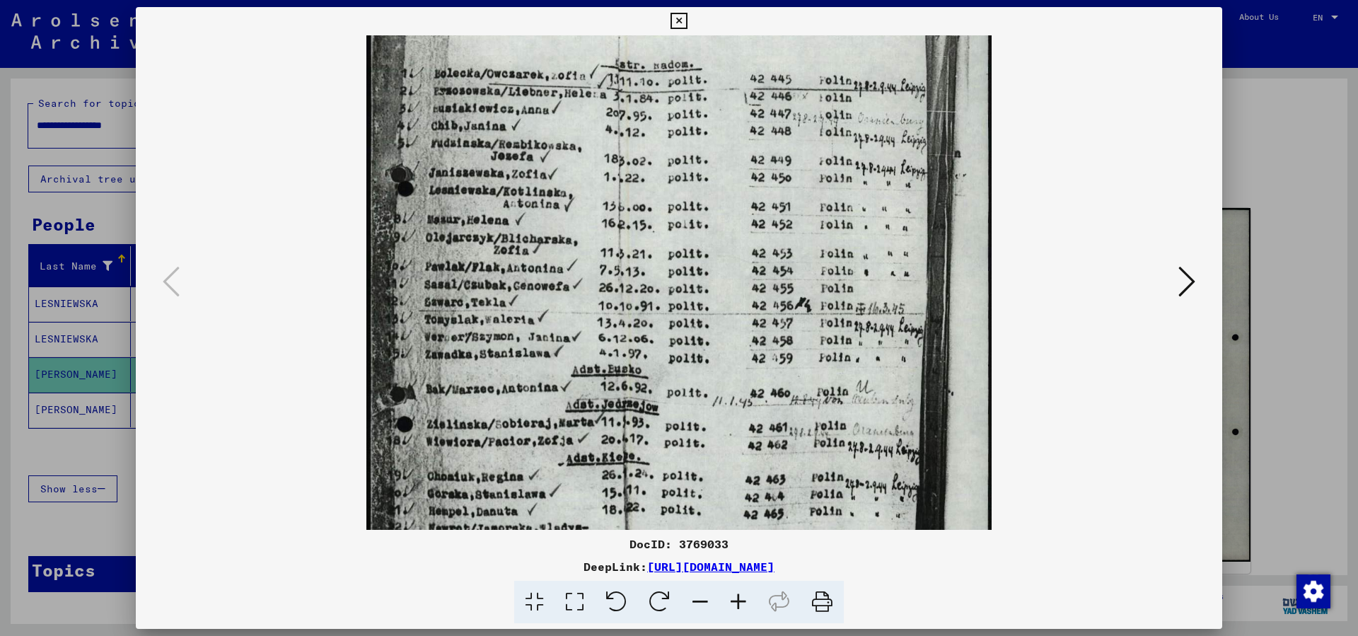
scroll to position [169, 0]
drag, startPoint x: 770, startPoint y: 332, endPoint x: 736, endPoint y: 163, distance: 171.8
click at [736, 163] on img at bounding box center [678, 308] width 625 height 884
click at [687, 19] on icon at bounding box center [679, 21] width 16 height 17
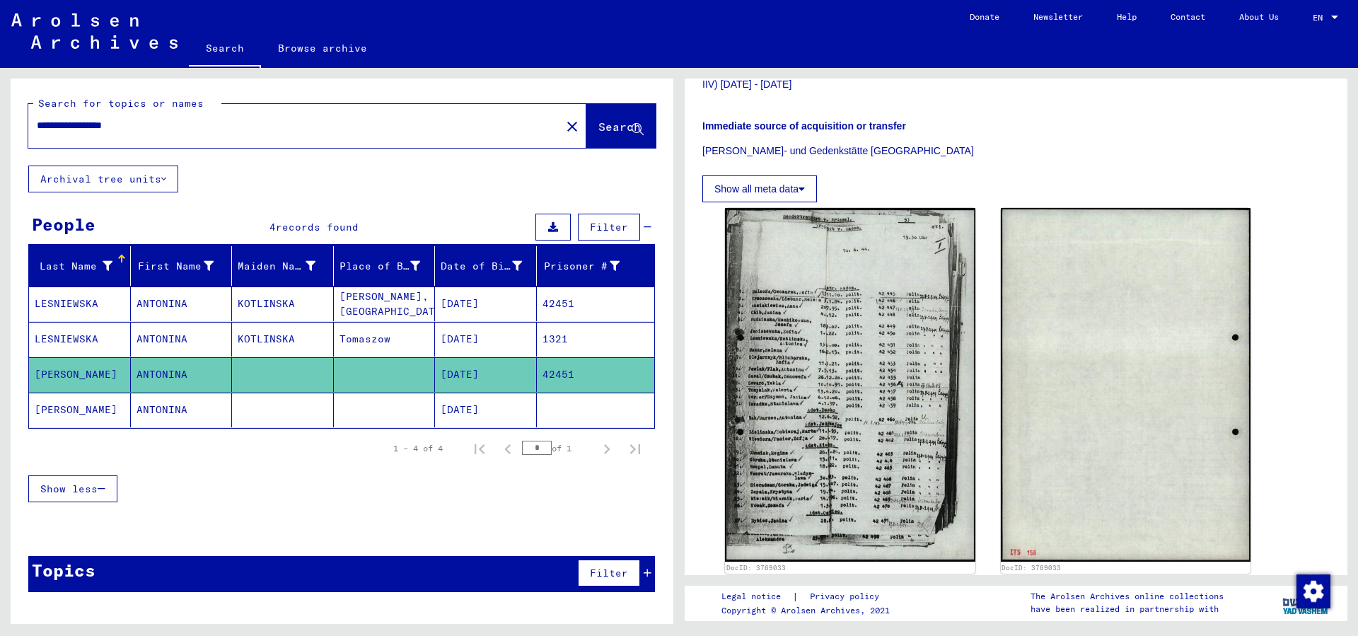
click at [179, 413] on mat-cell "ANTONINA" at bounding box center [182, 410] width 102 height 35
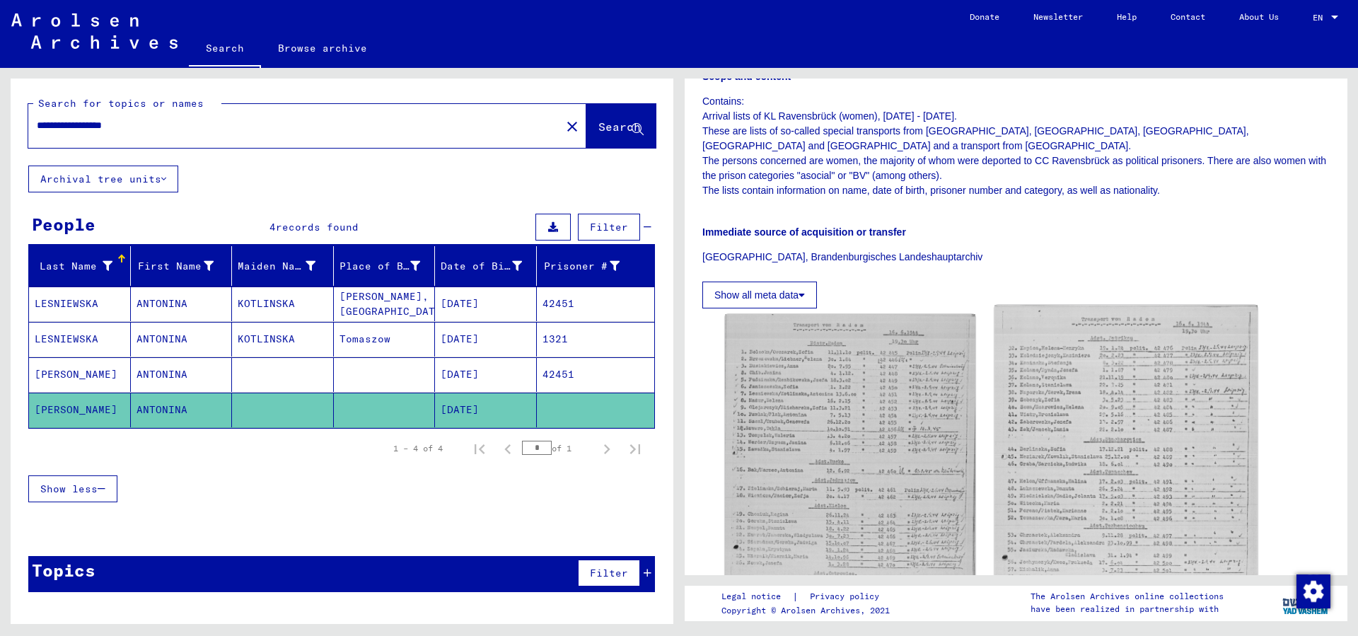
scroll to position [458, 0]
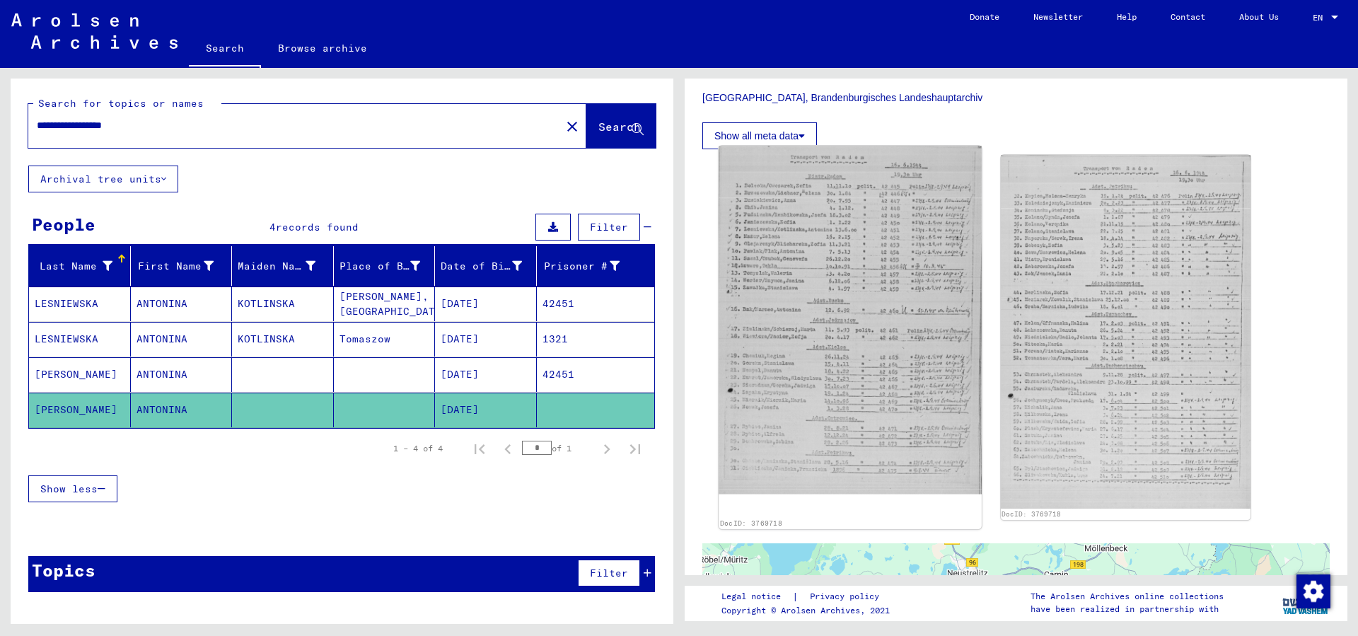
click at [866, 330] on img at bounding box center [850, 320] width 262 height 348
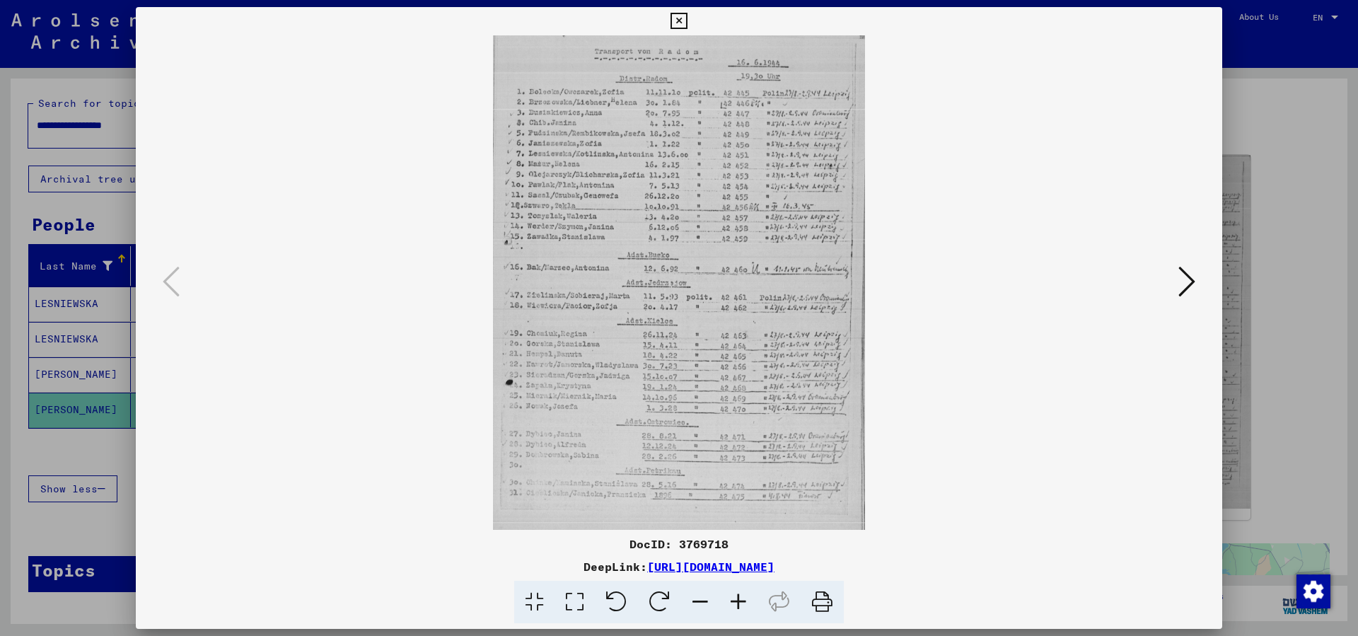
click at [736, 598] on icon at bounding box center [738, 602] width 38 height 43
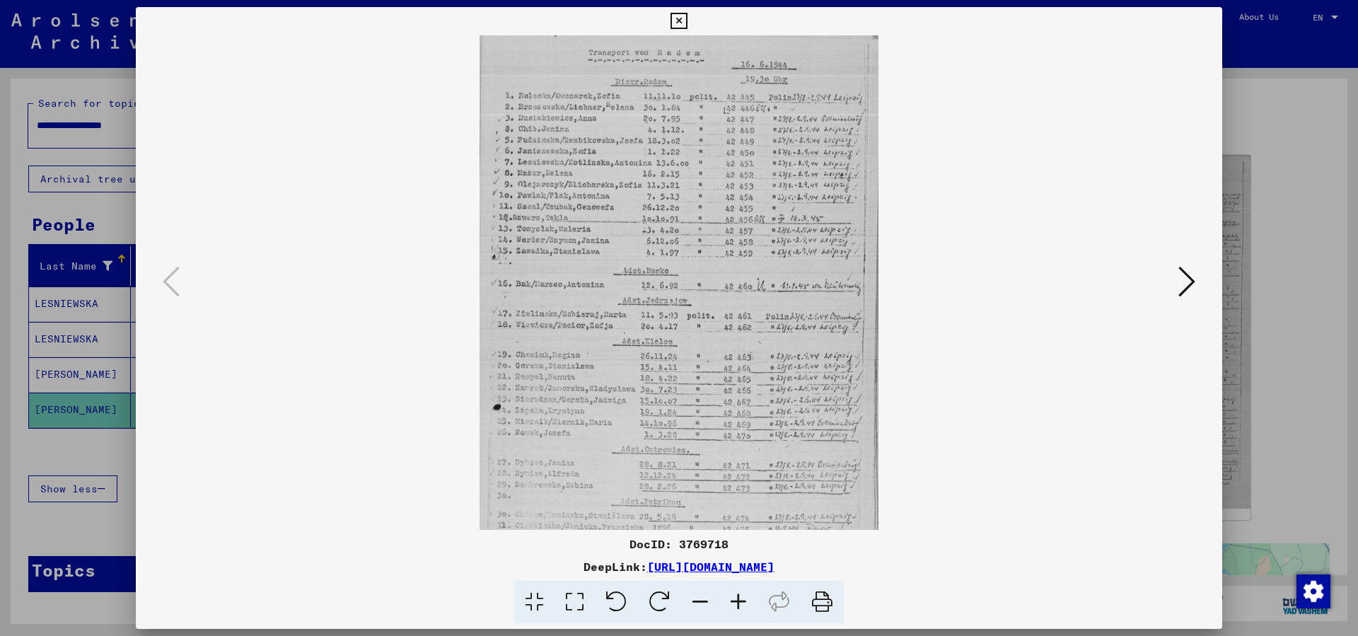
click at [736, 598] on icon at bounding box center [738, 602] width 38 height 43
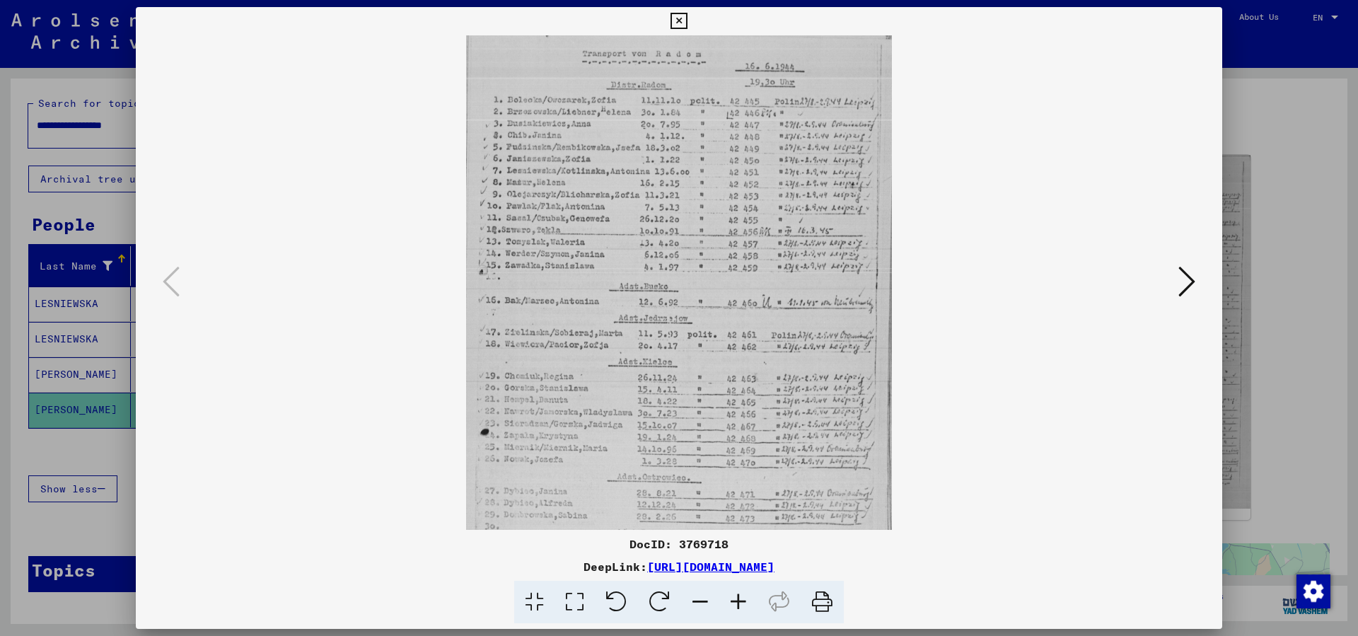
click at [736, 598] on icon at bounding box center [738, 602] width 38 height 43
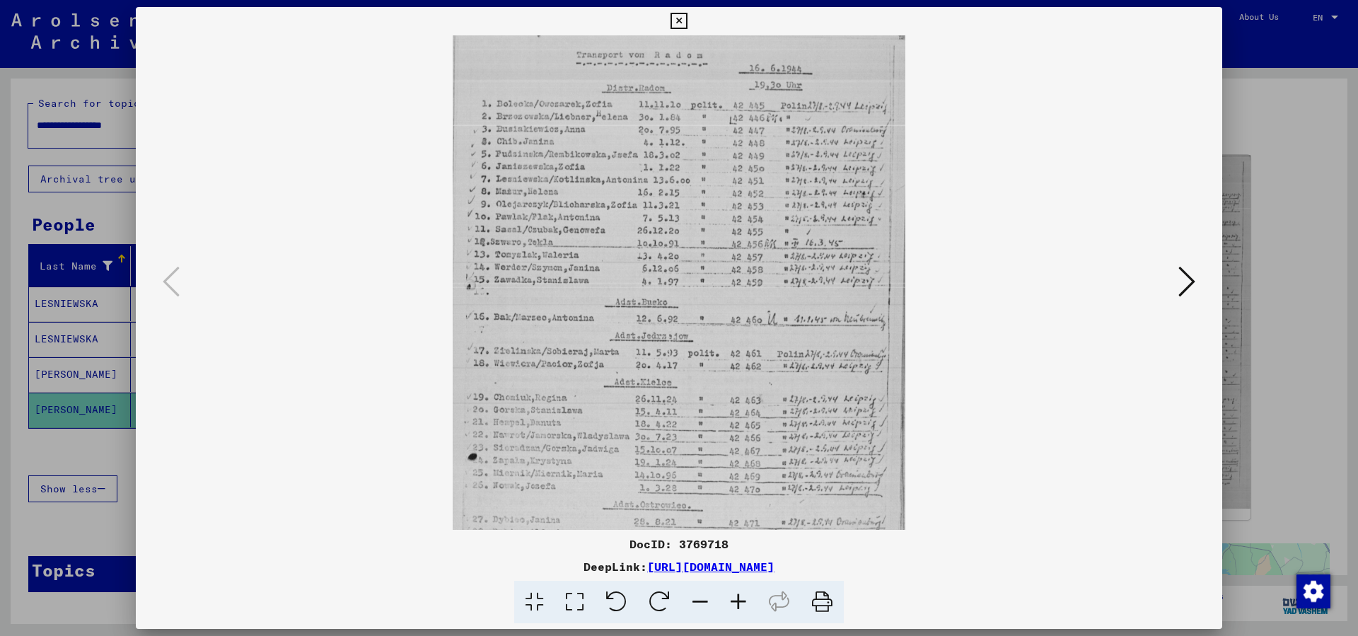
click at [736, 598] on icon at bounding box center [738, 602] width 38 height 43
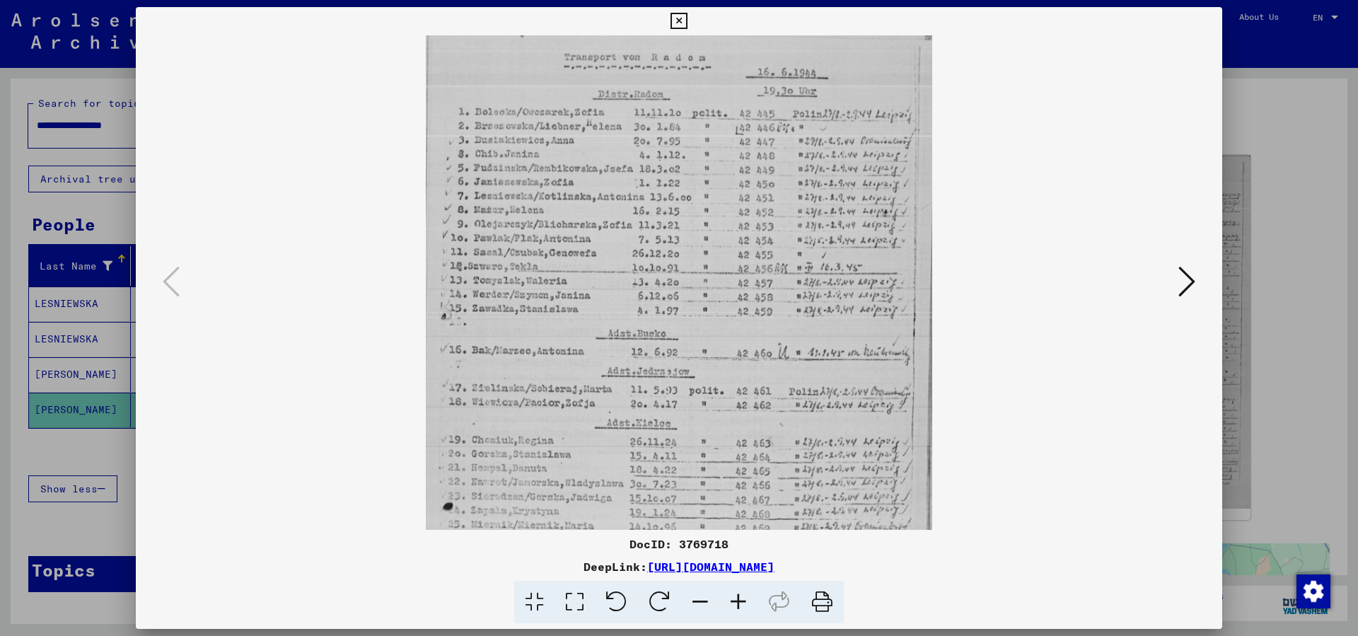
click at [736, 598] on icon at bounding box center [738, 602] width 38 height 43
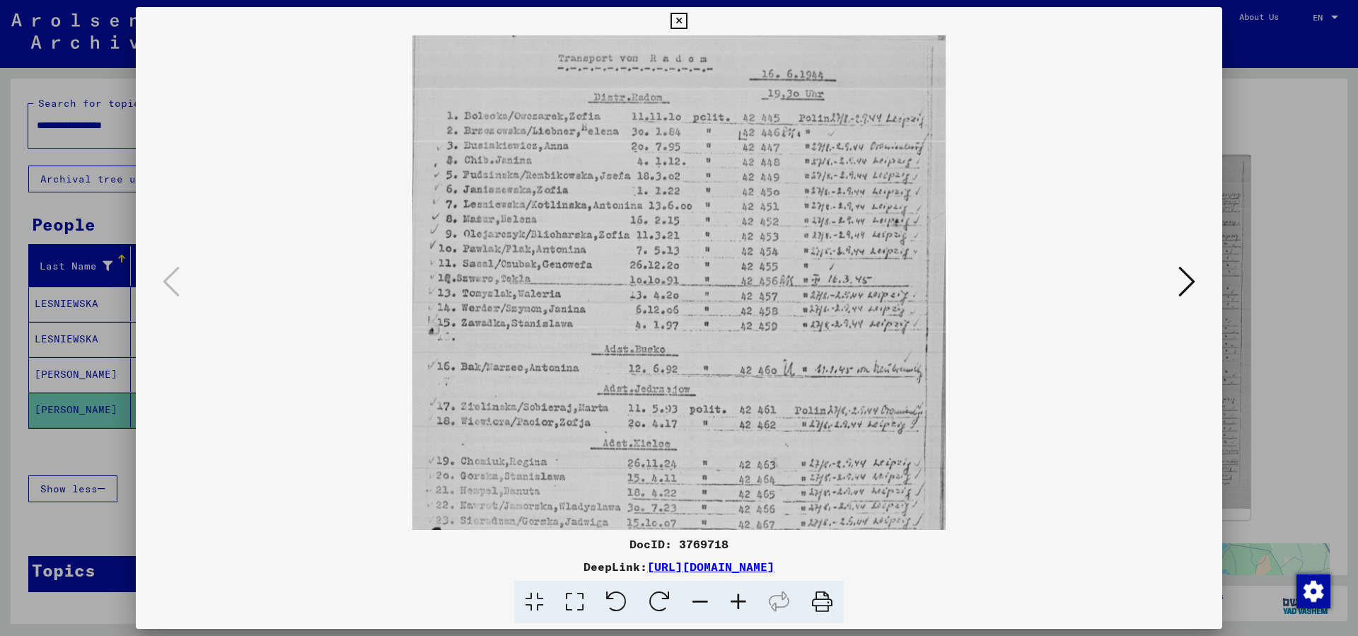
click at [736, 598] on icon at bounding box center [738, 602] width 38 height 43
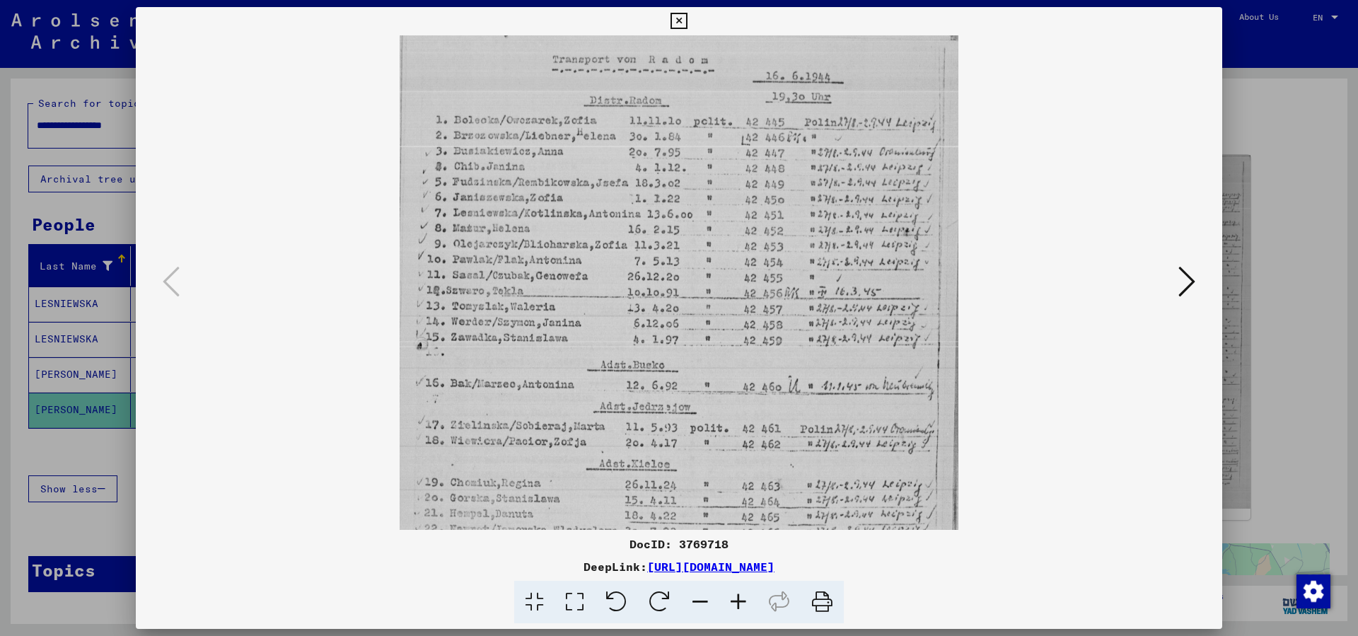
click at [736, 598] on icon at bounding box center [738, 602] width 38 height 43
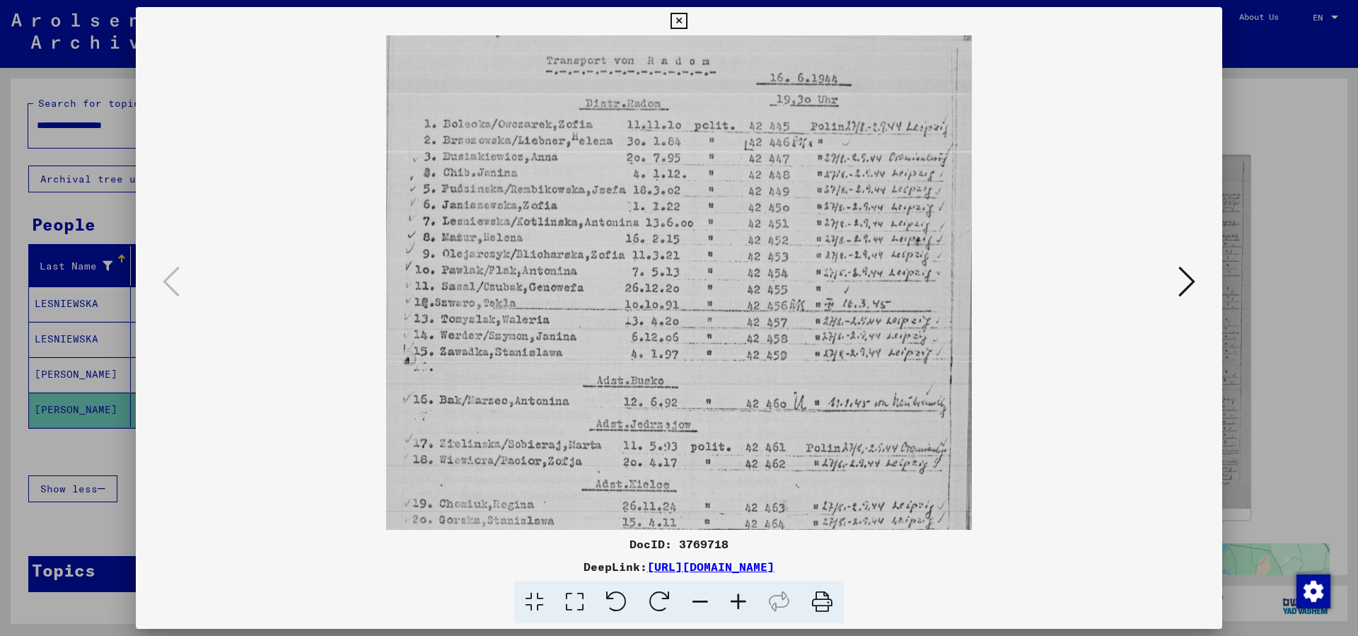
click at [736, 598] on icon at bounding box center [738, 602] width 38 height 43
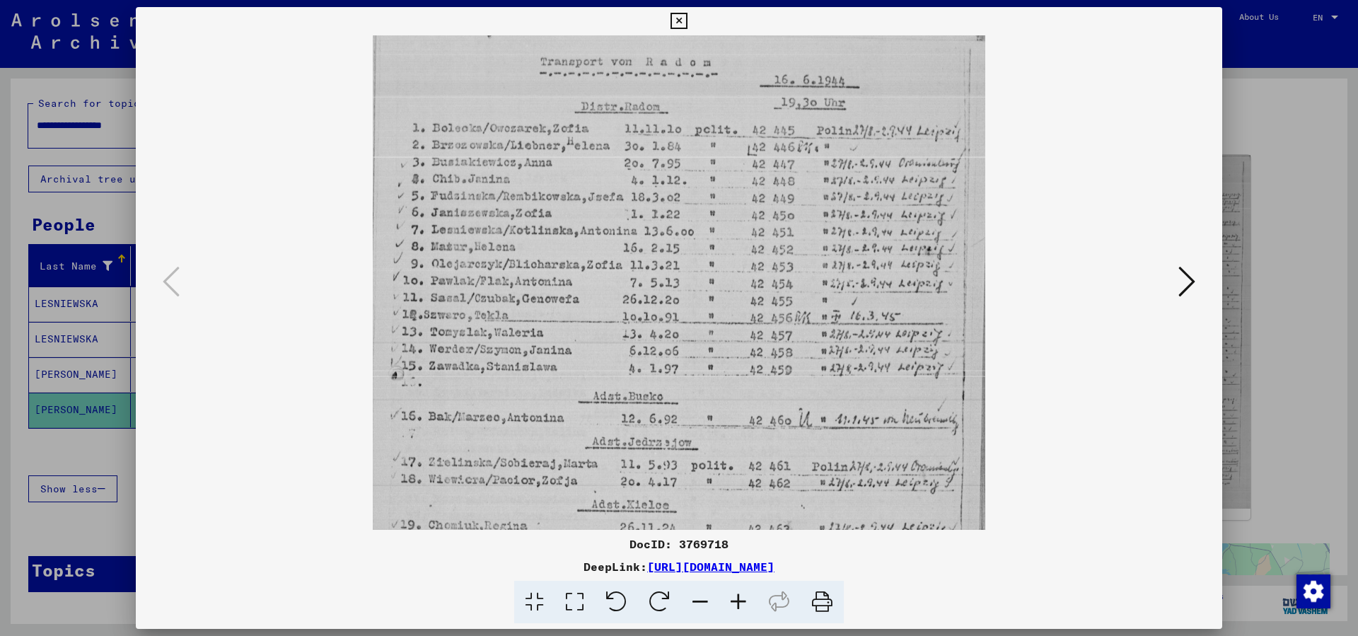
click at [736, 598] on icon at bounding box center [738, 602] width 38 height 43
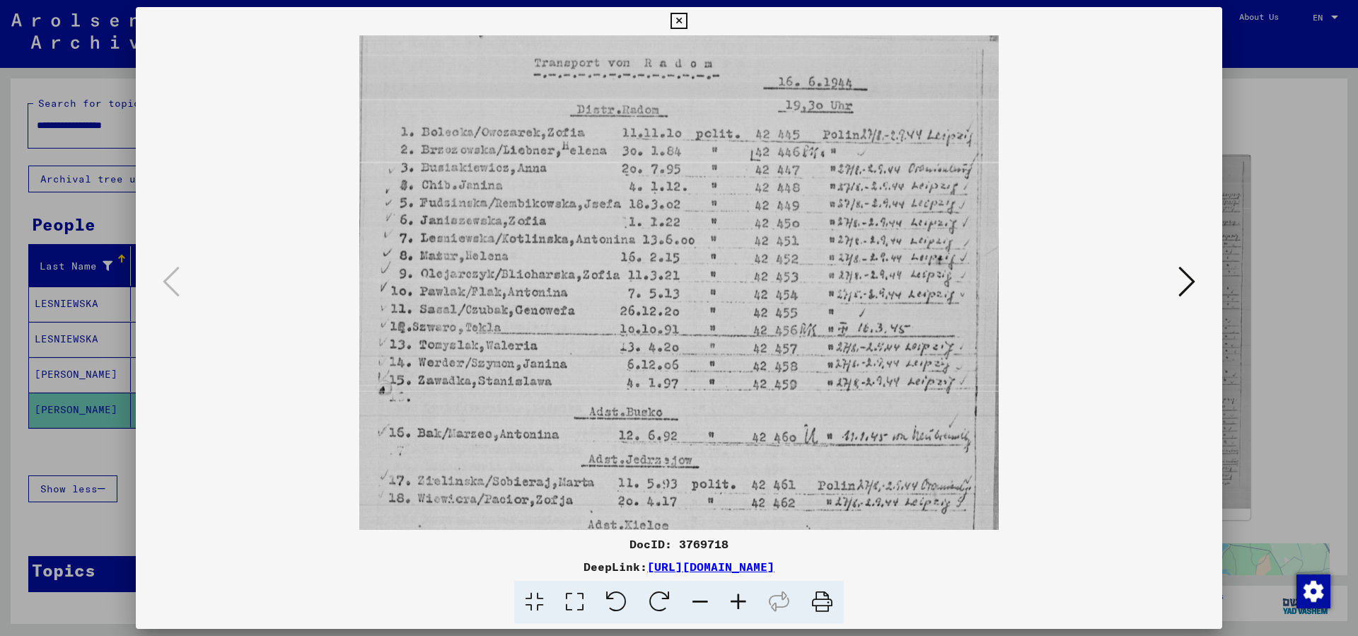
click at [1193, 282] on icon at bounding box center [1187, 282] width 17 height 34
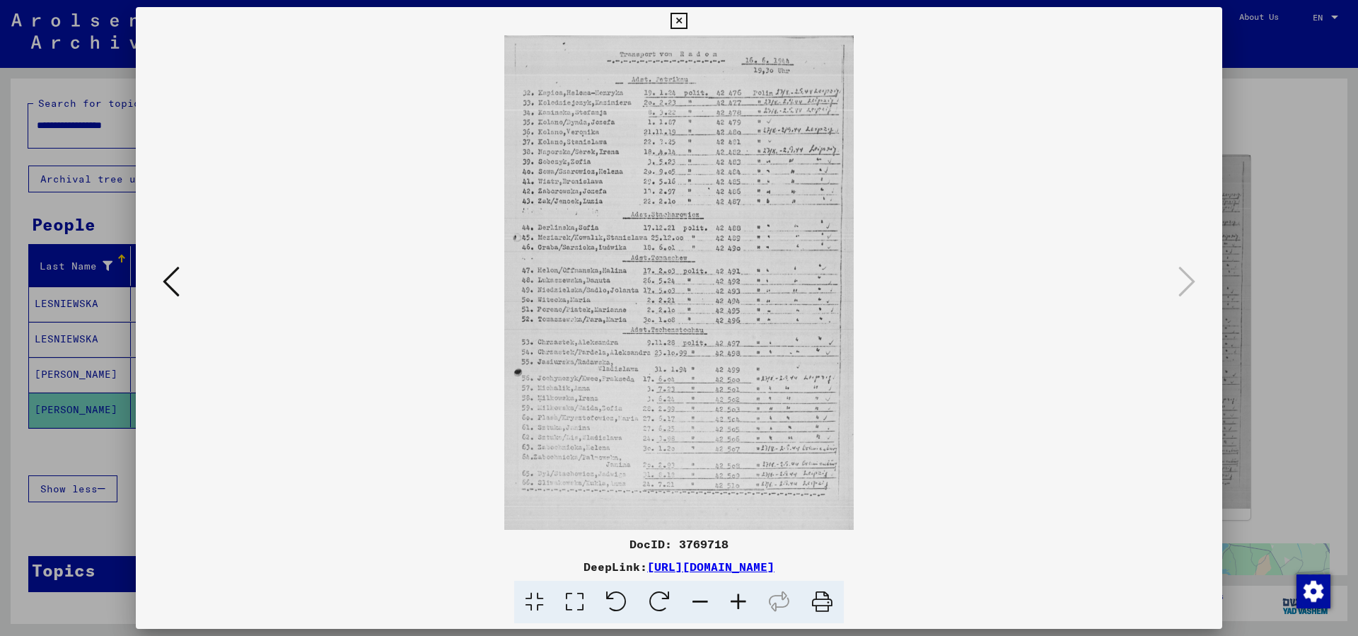
click at [1174, 269] on div at bounding box center [679, 282] width 990 height 495
click at [738, 604] on icon at bounding box center [738, 602] width 38 height 43
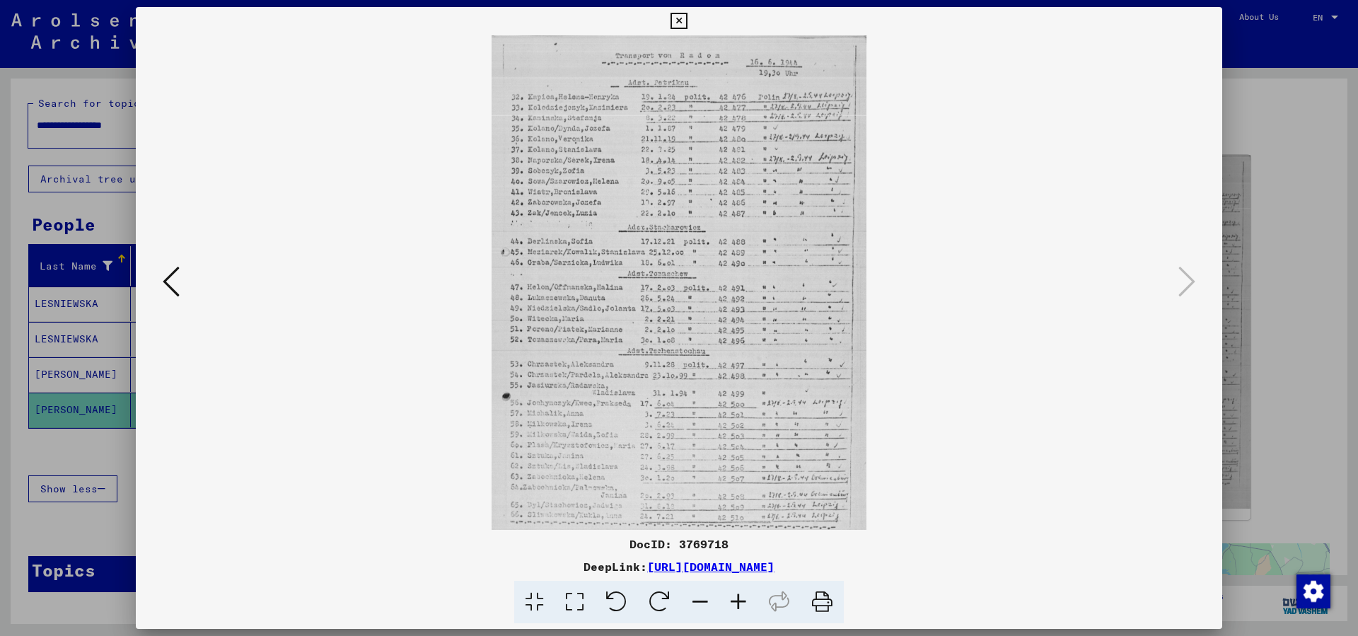
click at [738, 604] on icon at bounding box center [738, 602] width 38 height 43
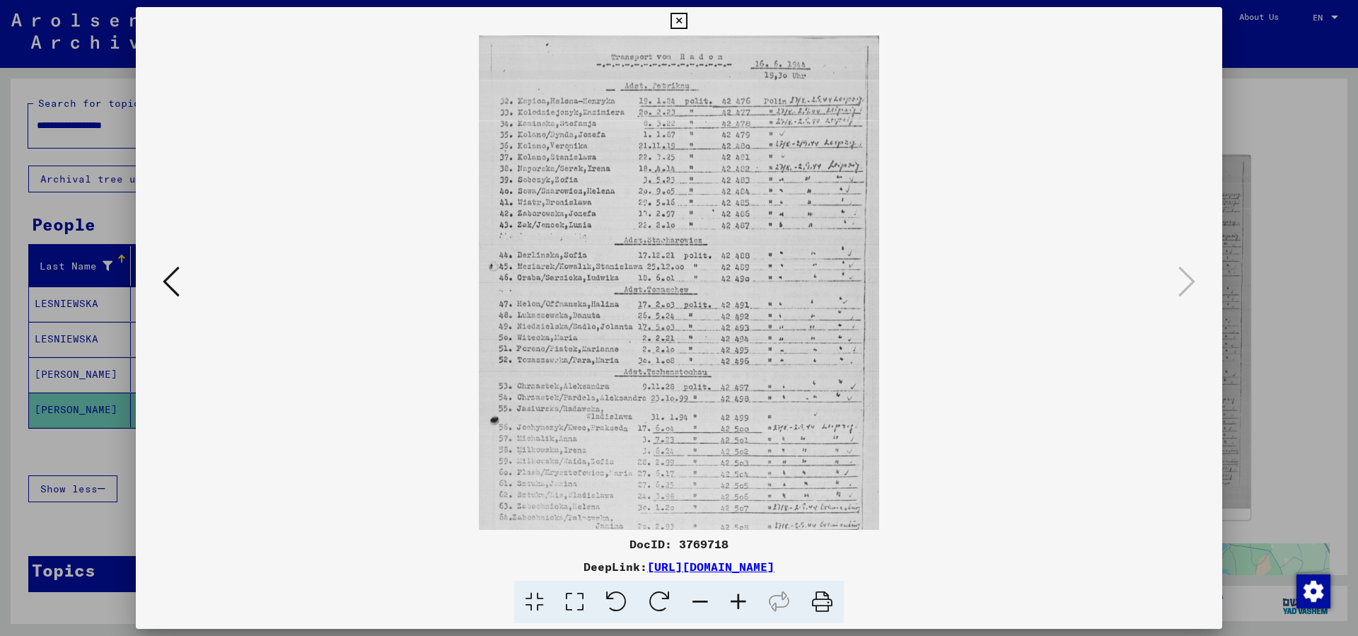
click at [738, 604] on icon at bounding box center [738, 602] width 38 height 43
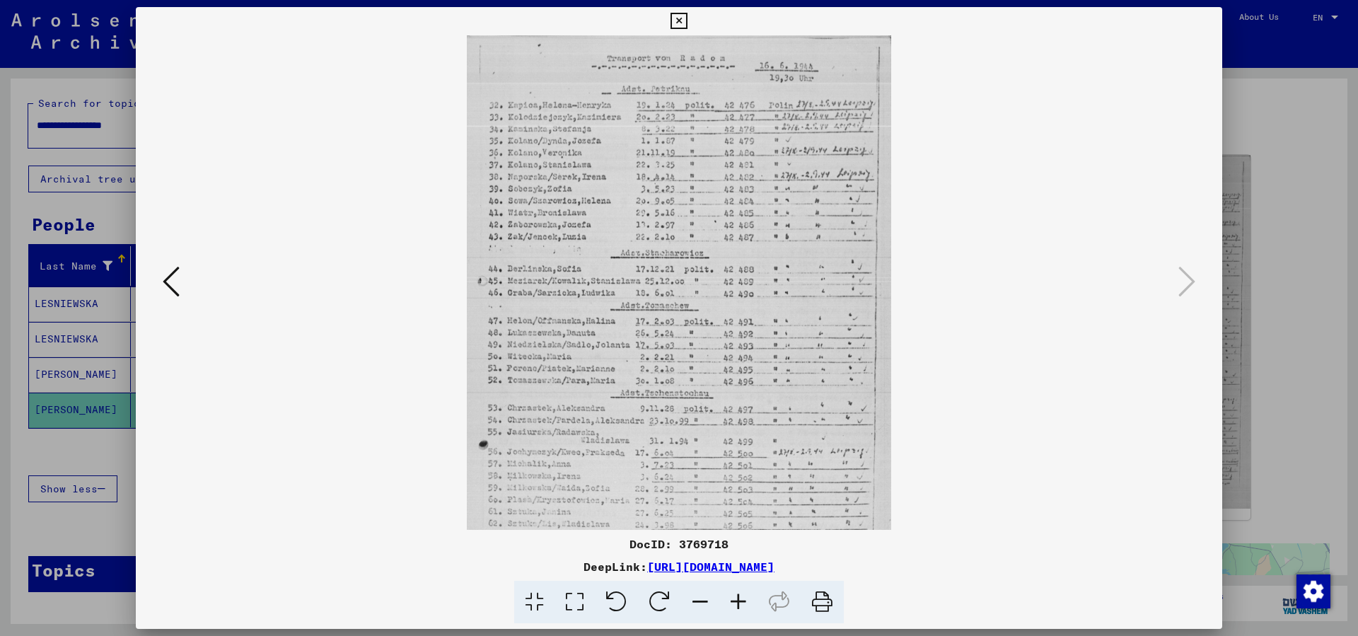
click at [738, 604] on icon at bounding box center [738, 602] width 38 height 43
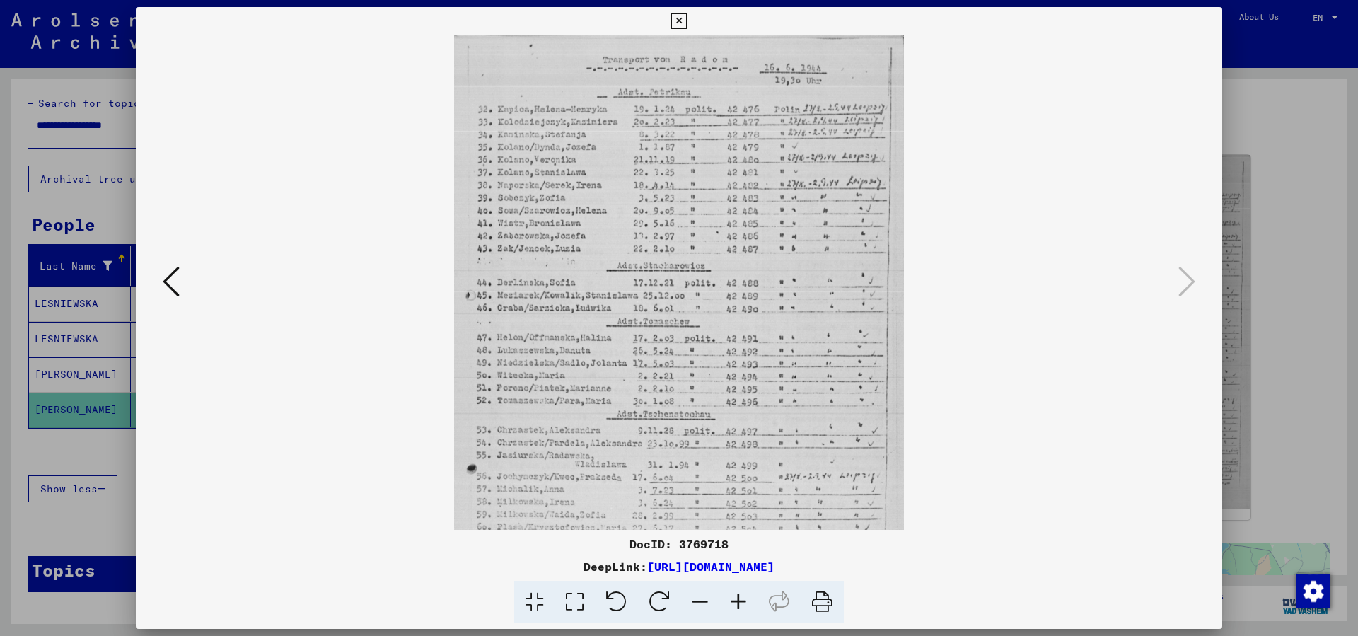
click at [738, 604] on icon at bounding box center [738, 602] width 38 height 43
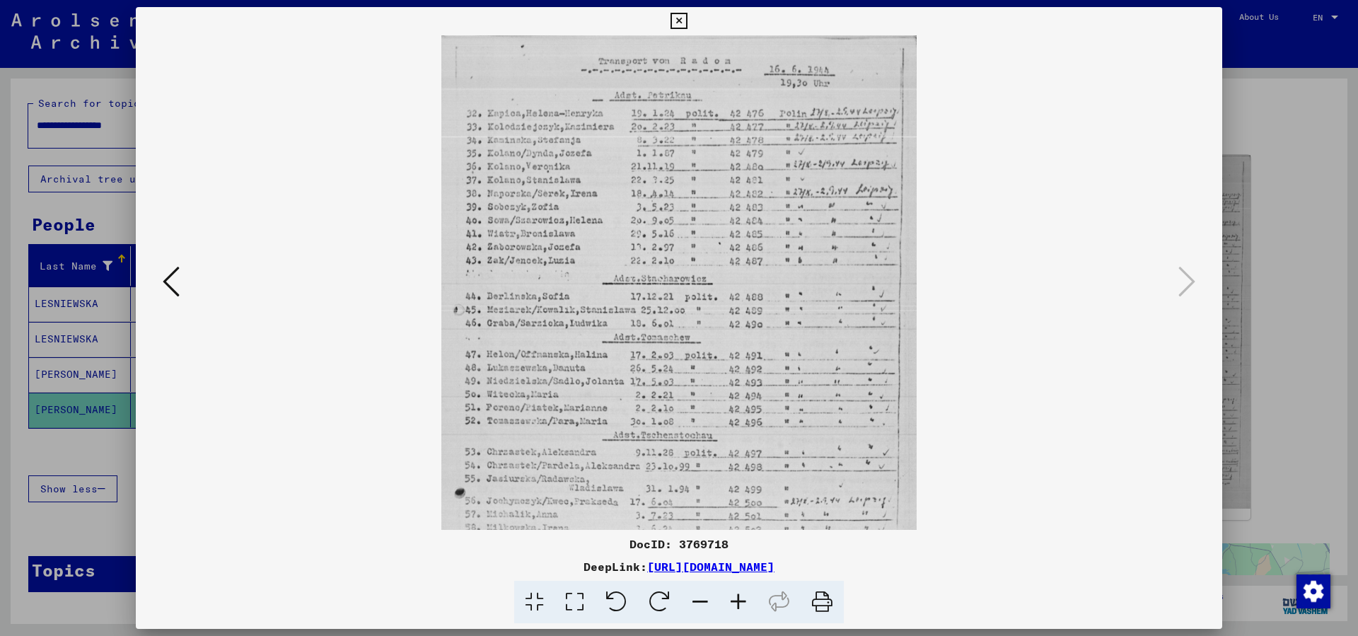
click at [738, 604] on icon at bounding box center [738, 602] width 38 height 43
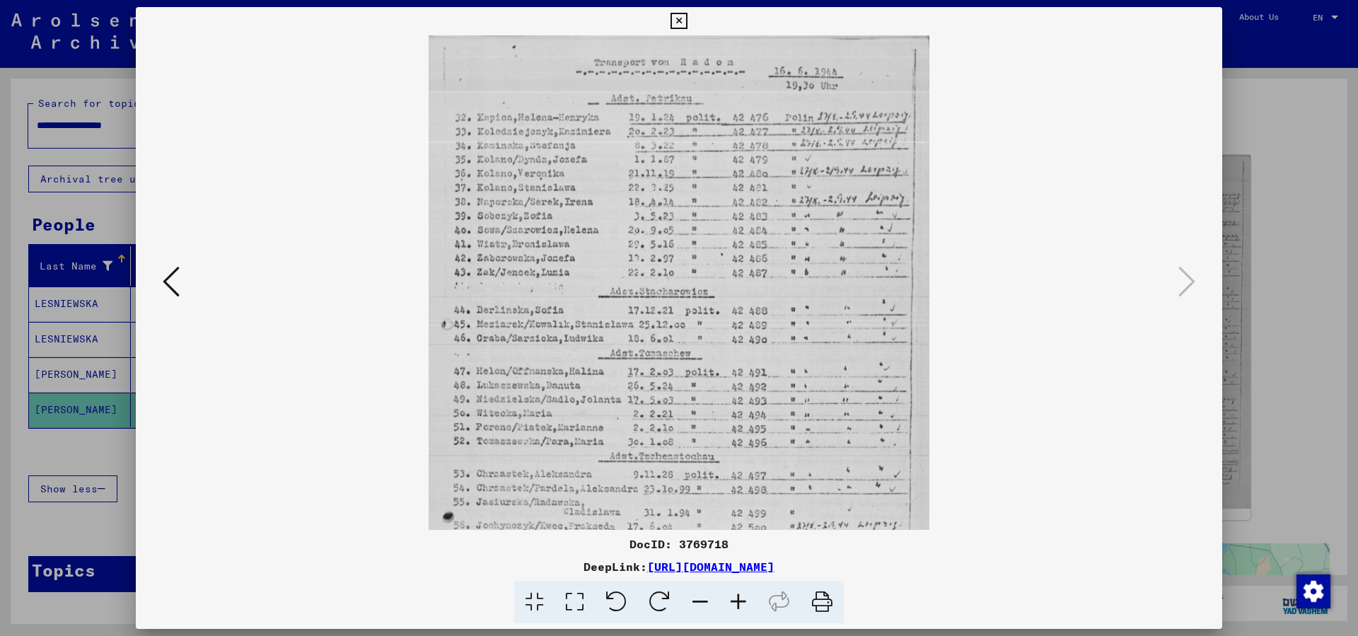
click at [738, 604] on icon at bounding box center [738, 602] width 38 height 43
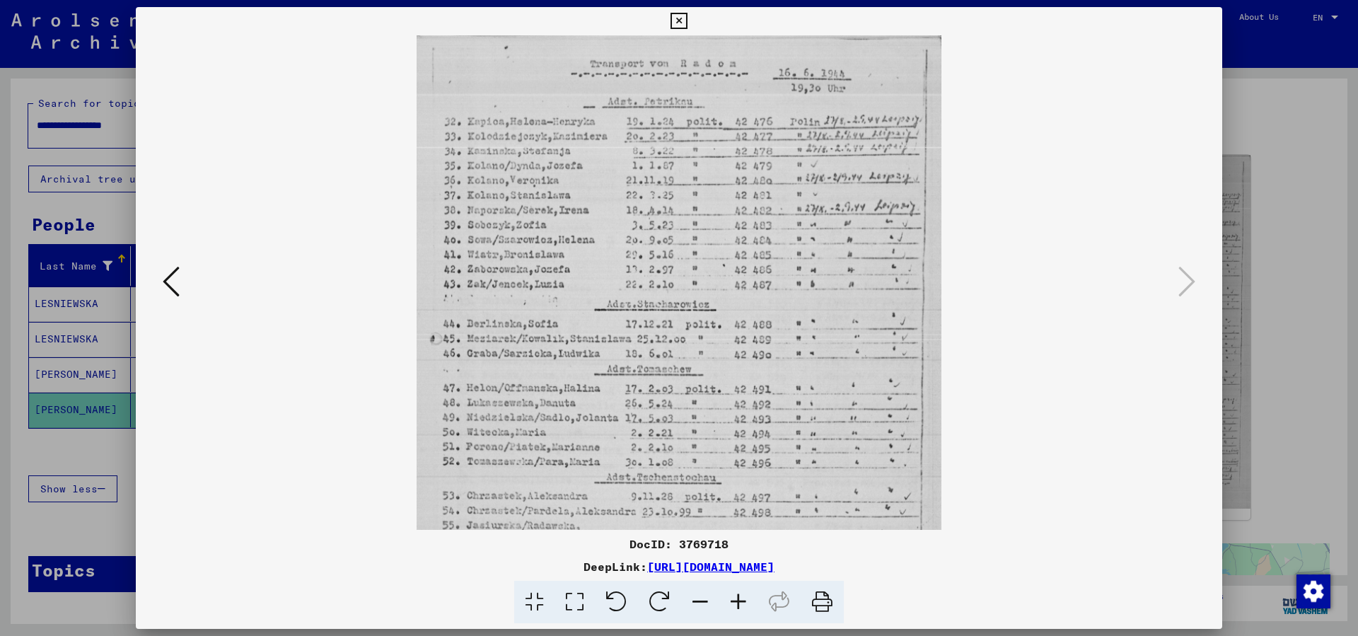
click at [738, 604] on icon at bounding box center [738, 602] width 38 height 43
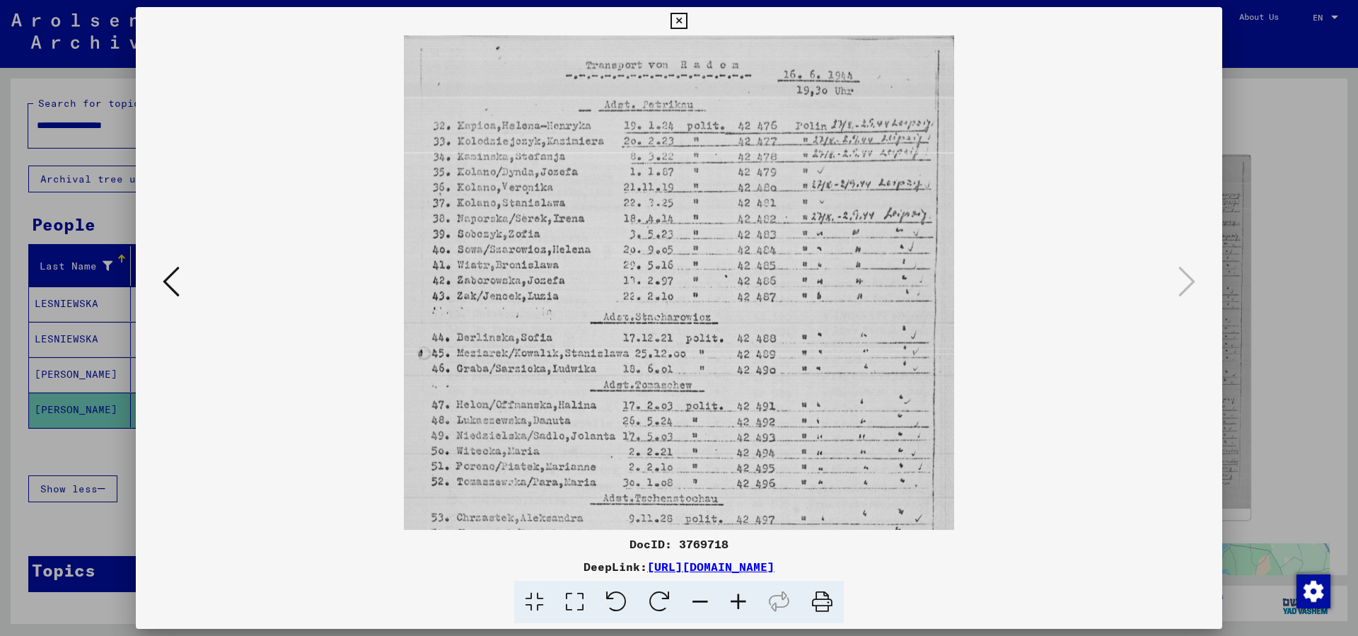
click at [738, 604] on icon at bounding box center [738, 602] width 38 height 43
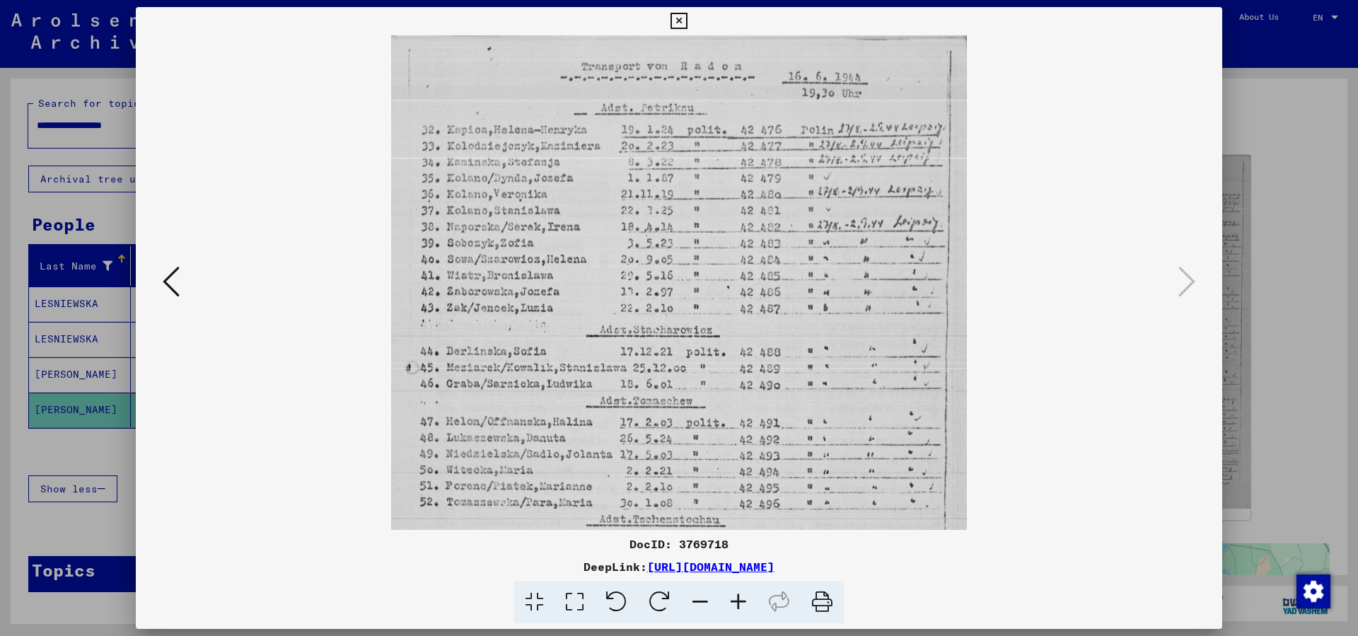
click at [738, 604] on icon at bounding box center [738, 602] width 38 height 43
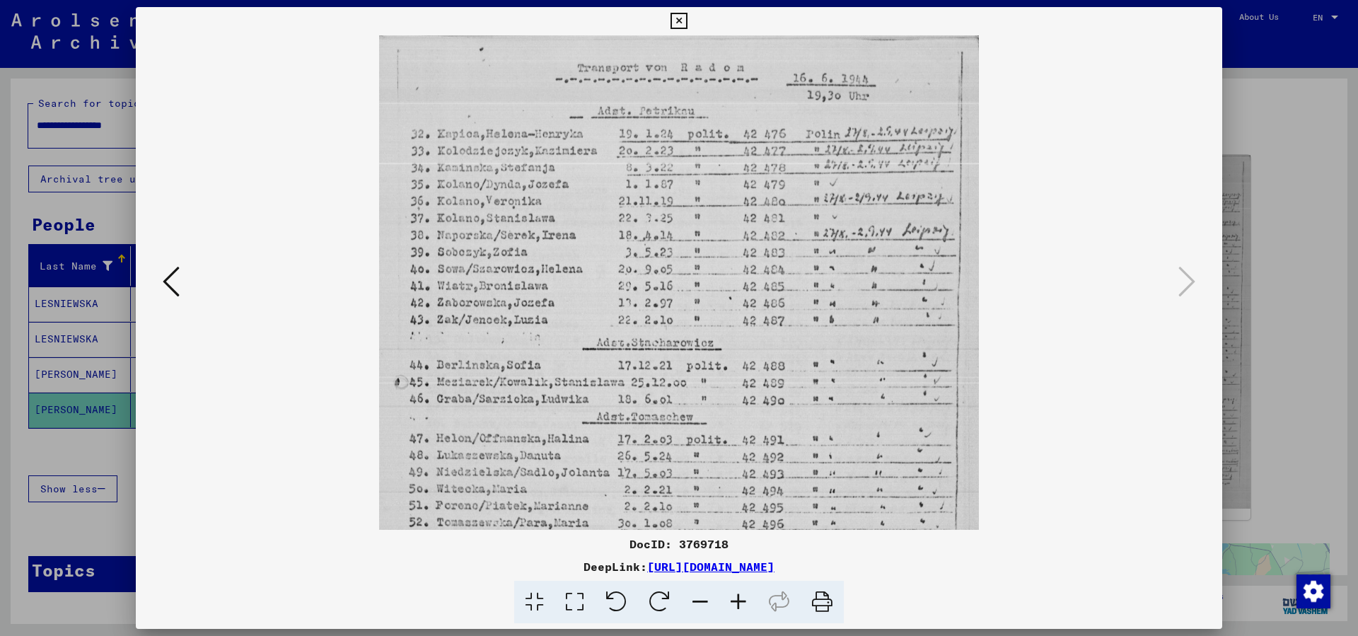
click at [738, 604] on icon at bounding box center [738, 602] width 38 height 43
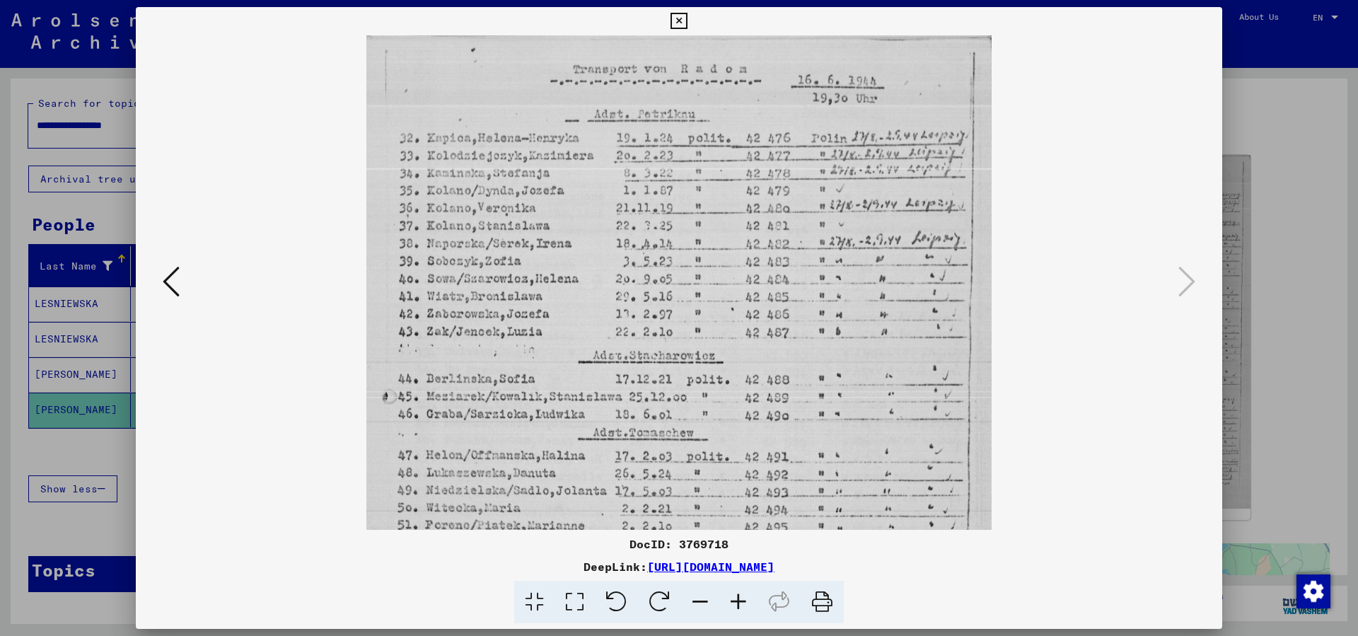
click at [738, 604] on icon at bounding box center [738, 602] width 38 height 43
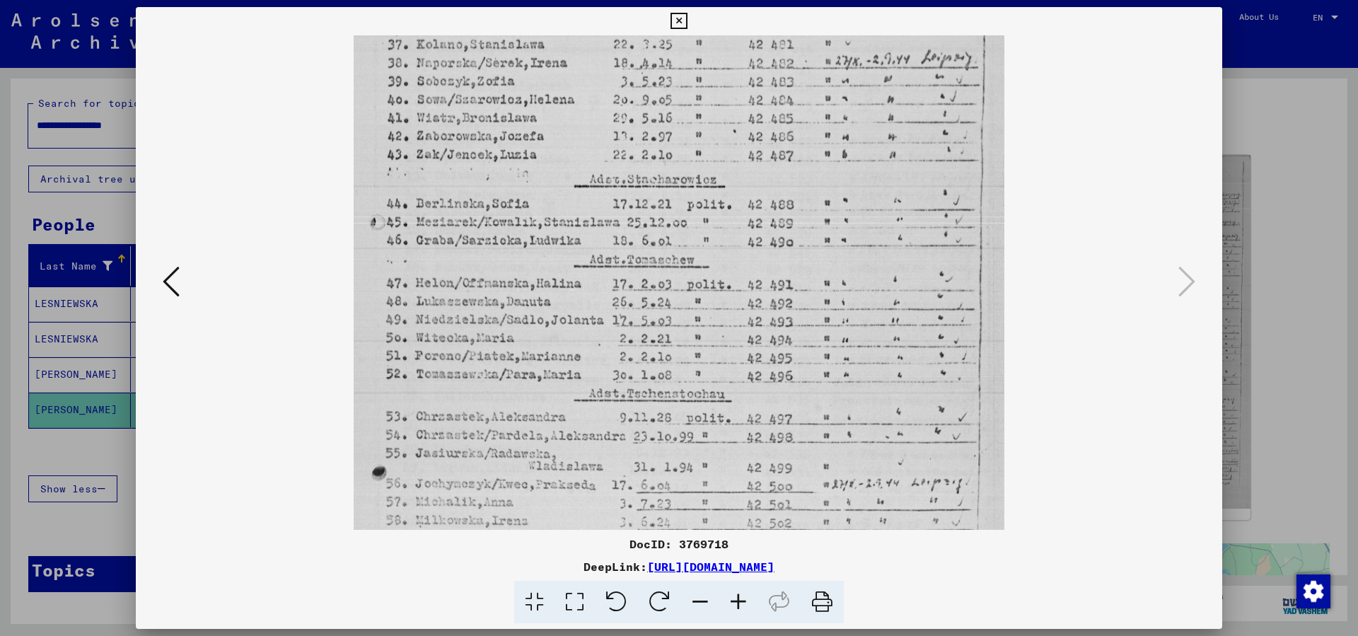
scroll to position [194, 0]
drag, startPoint x: 693, startPoint y: 423, endPoint x: 669, endPoint y: 236, distance: 188.3
click at [666, 241] on img at bounding box center [679, 311] width 651 height 919
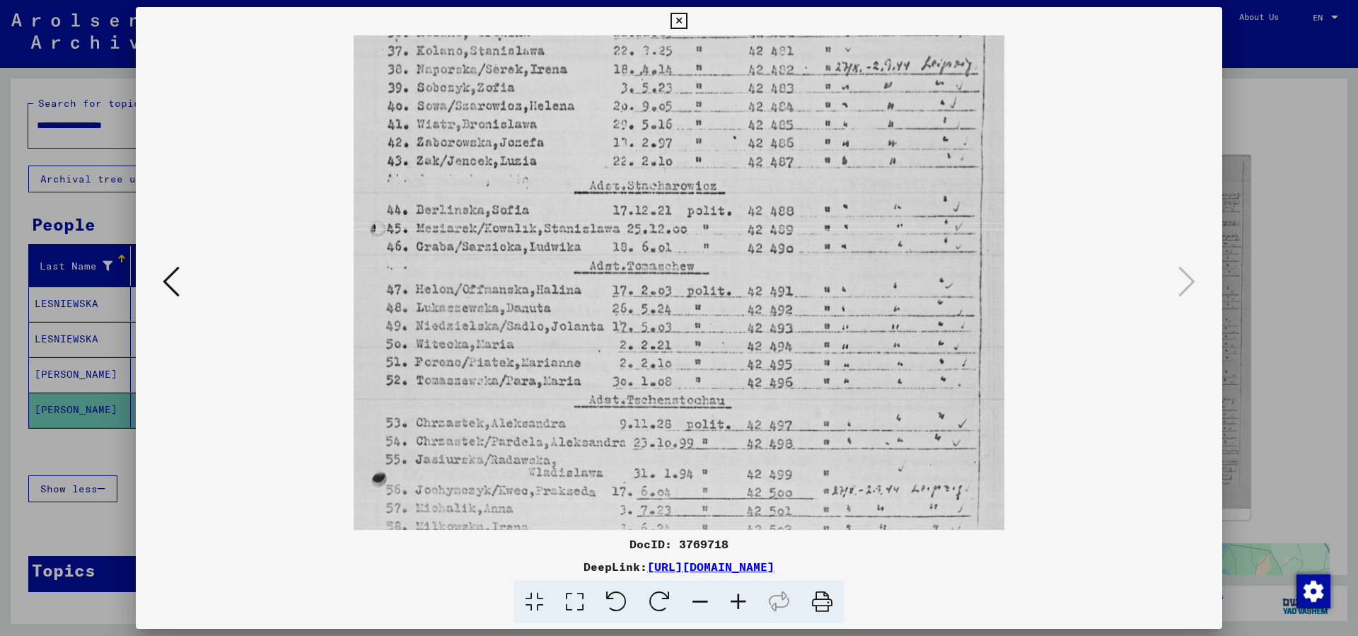
click at [691, 27] on button at bounding box center [678, 21] width 25 height 28
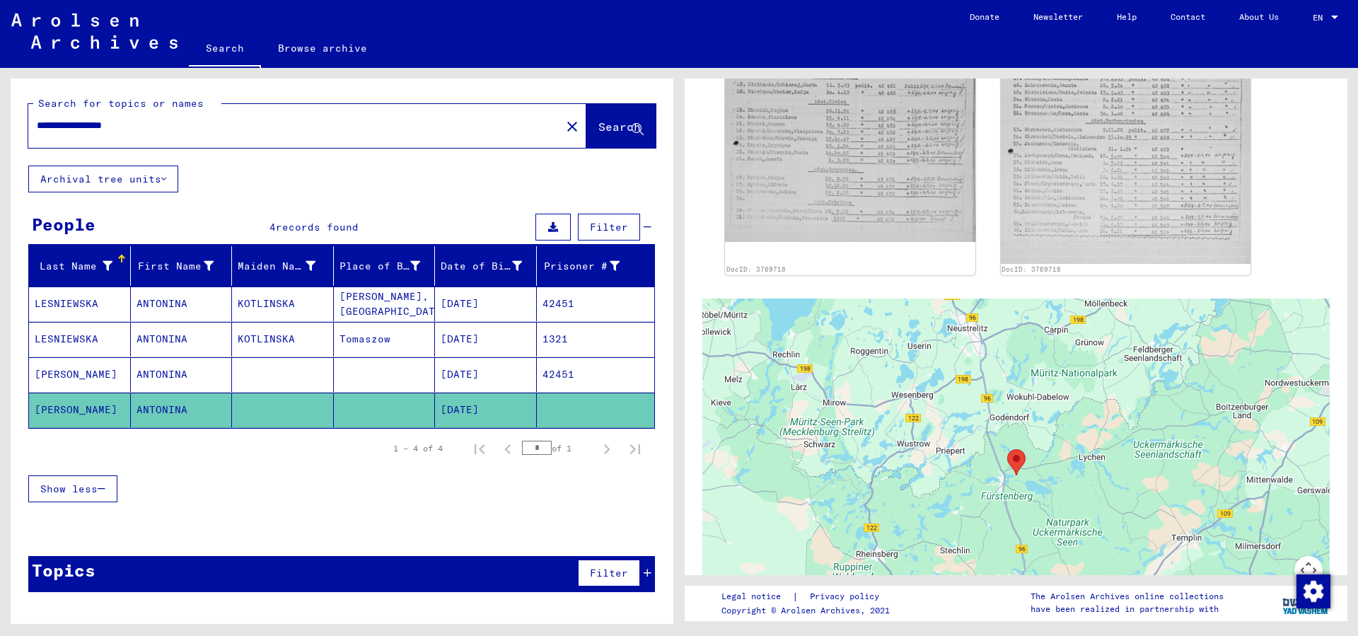
scroll to position [764, 0]
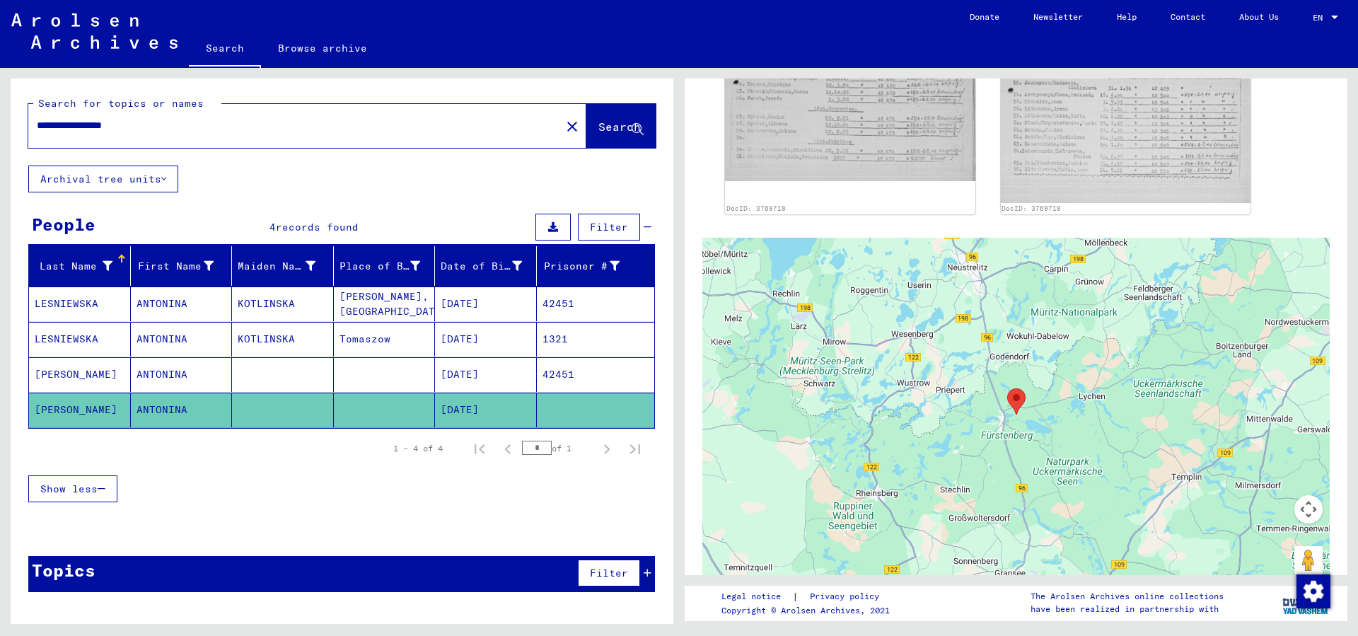
click at [1292, 138] on div "DocID: 3769718 DocID: 3769718" at bounding box center [1016, 32] width 594 height 376
click at [265, 304] on mat-cell "KOTLINSKA" at bounding box center [283, 304] width 102 height 35
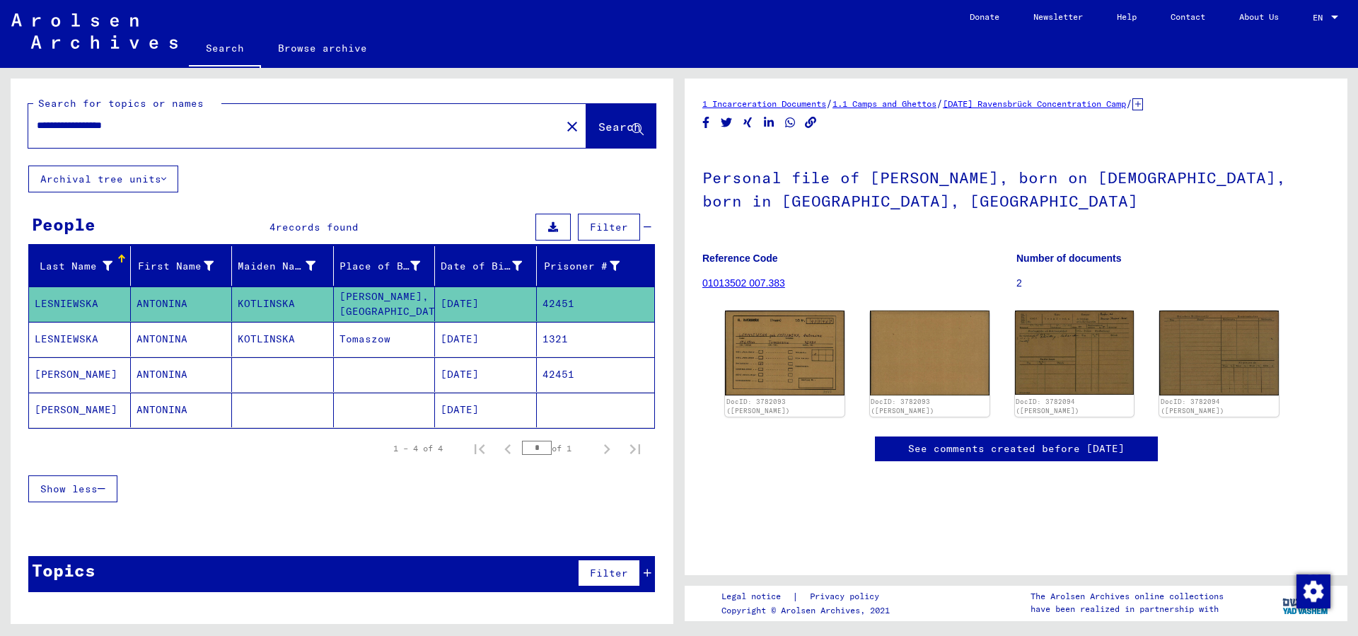
click at [273, 338] on mat-cell "KOTLINSKA" at bounding box center [283, 339] width 102 height 35
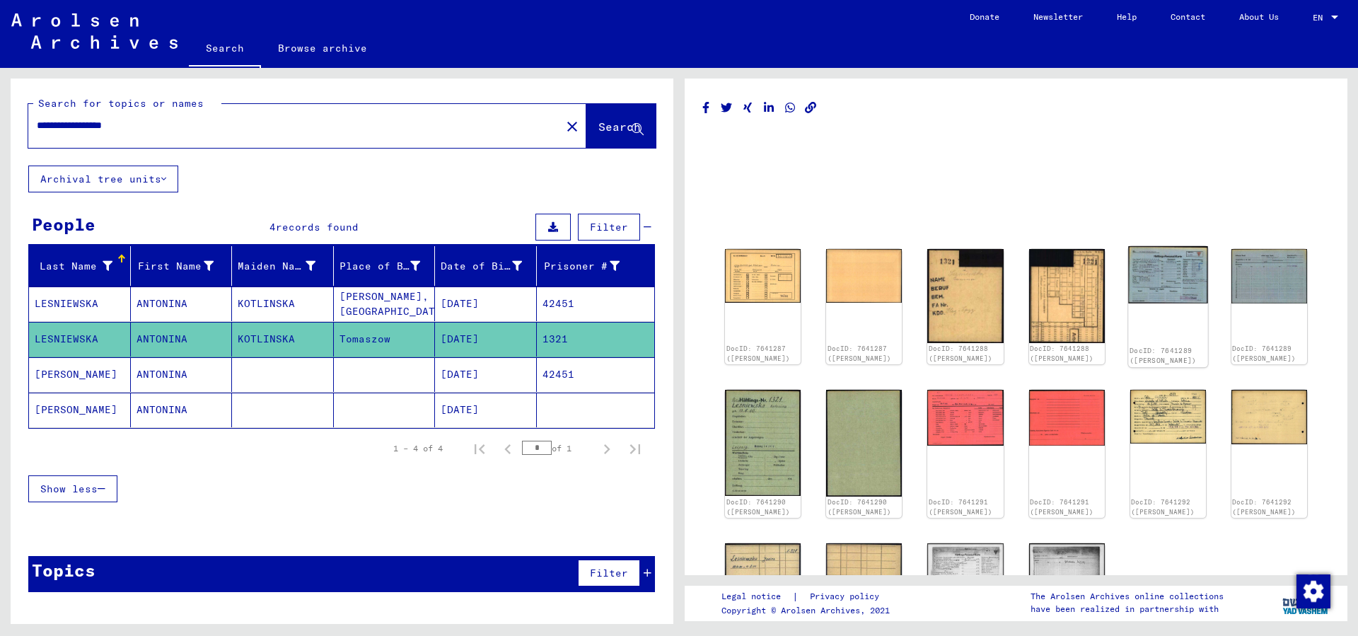
click at [1143, 262] on img at bounding box center [1168, 274] width 80 height 57
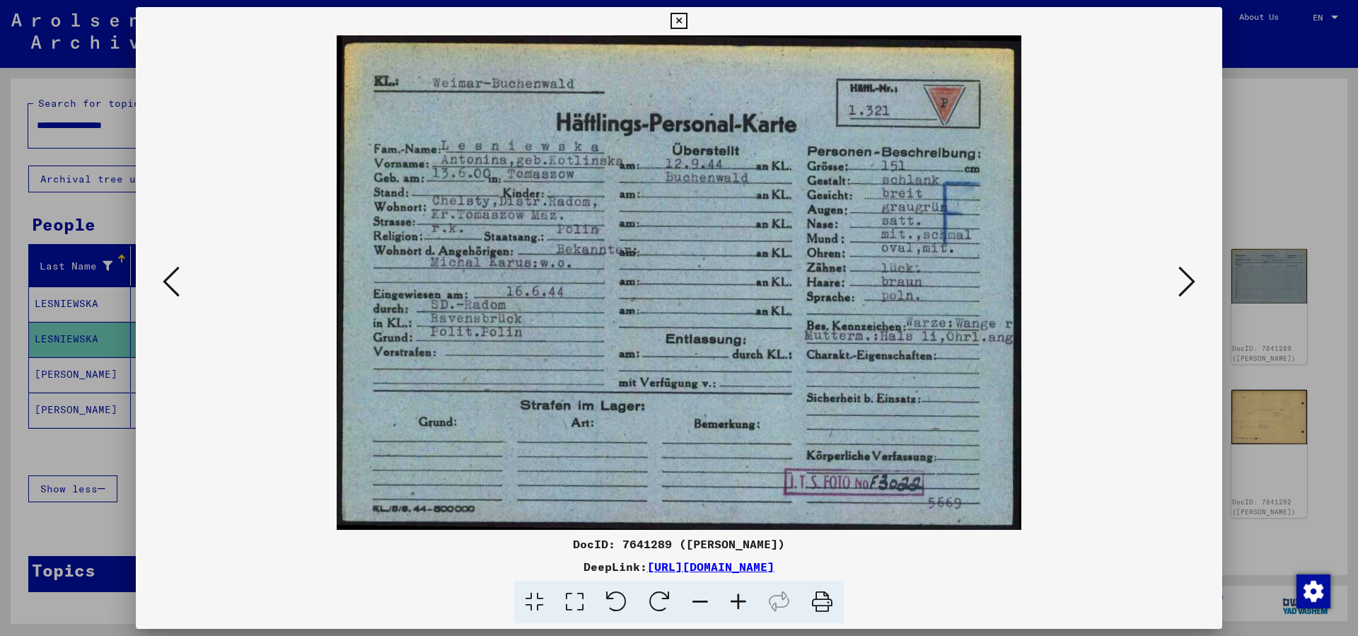
click at [820, 603] on icon at bounding box center [822, 602] width 43 height 43
click at [687, 23] on icon at bounding box center [679, 21] width 16 height 17
